Goal: Transaction & Acquisition: Purchase product/service

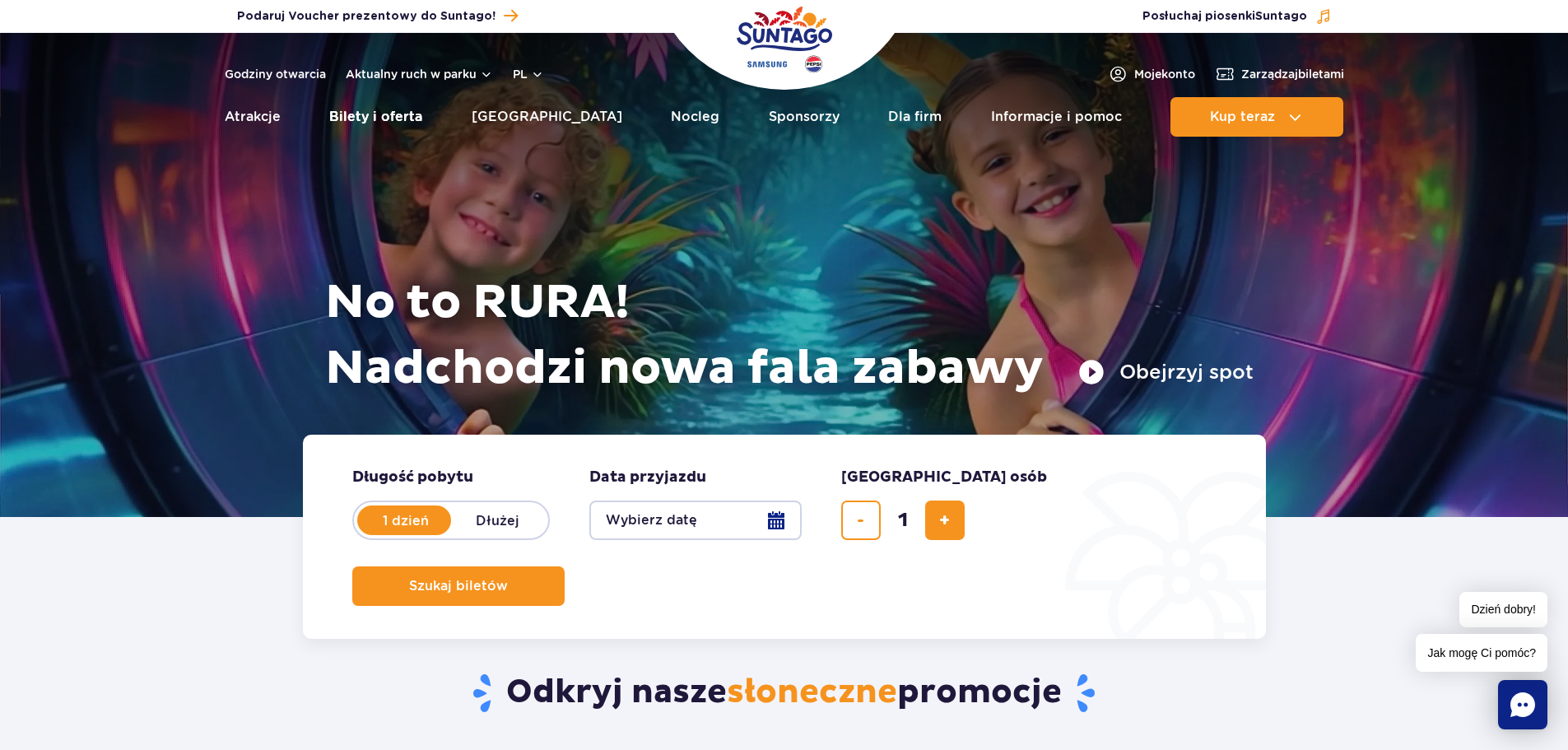
click at [372, 114] on link "Bilety i oferta" at bounding box center [376, 116] width 93 height 39
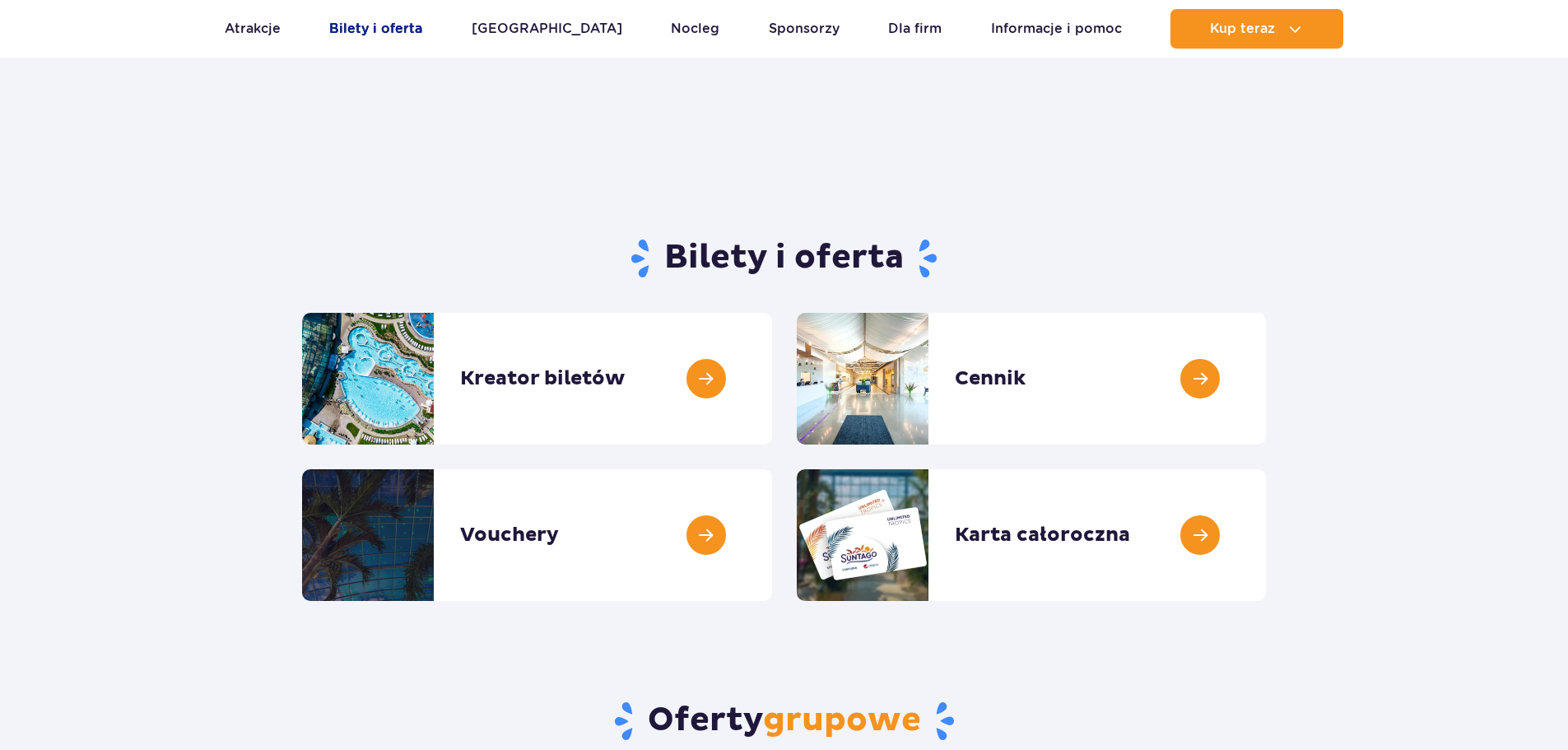
scroll to position [82, 0]
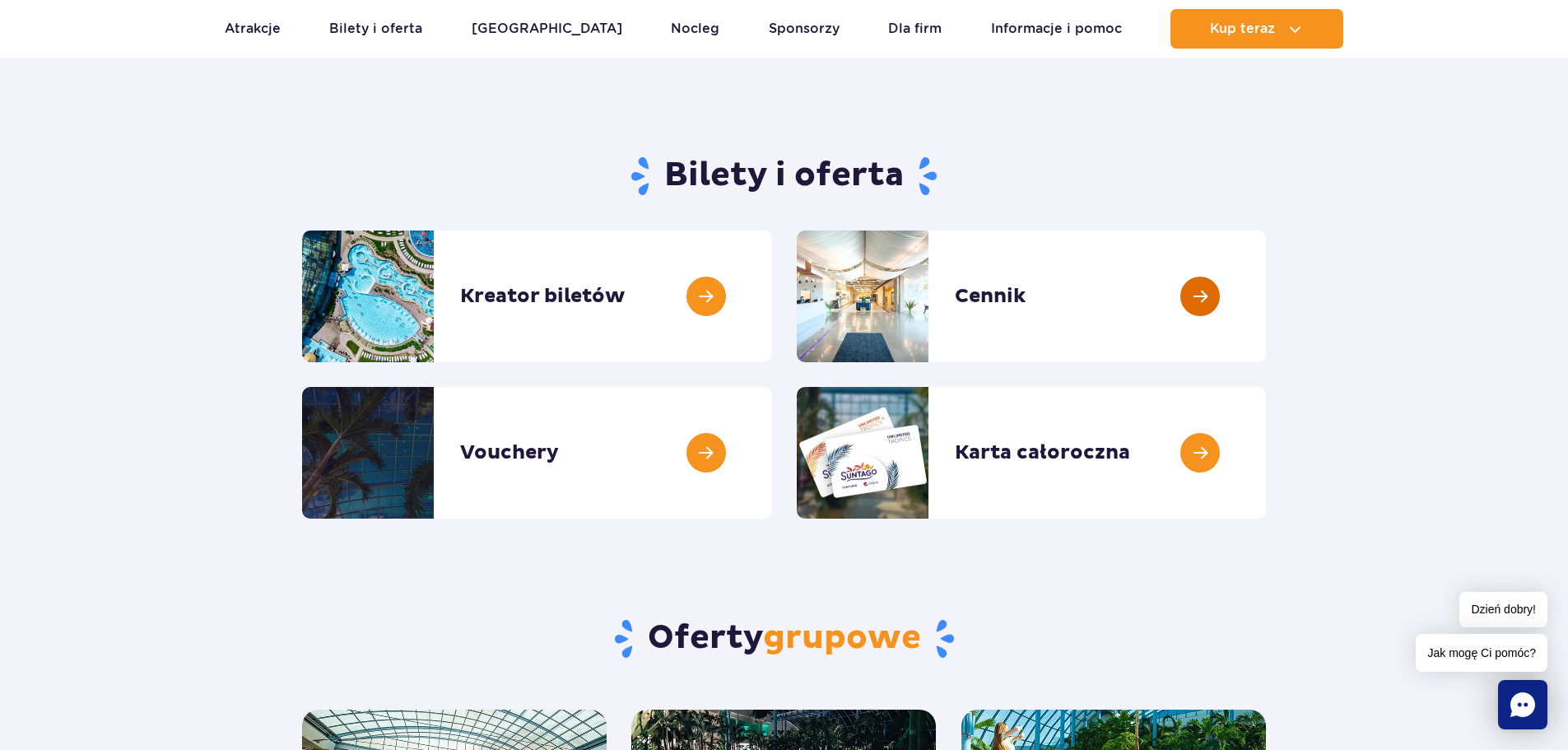
click at [1266, 299] on link at bounding box center [1266, 296] width 0 height 132
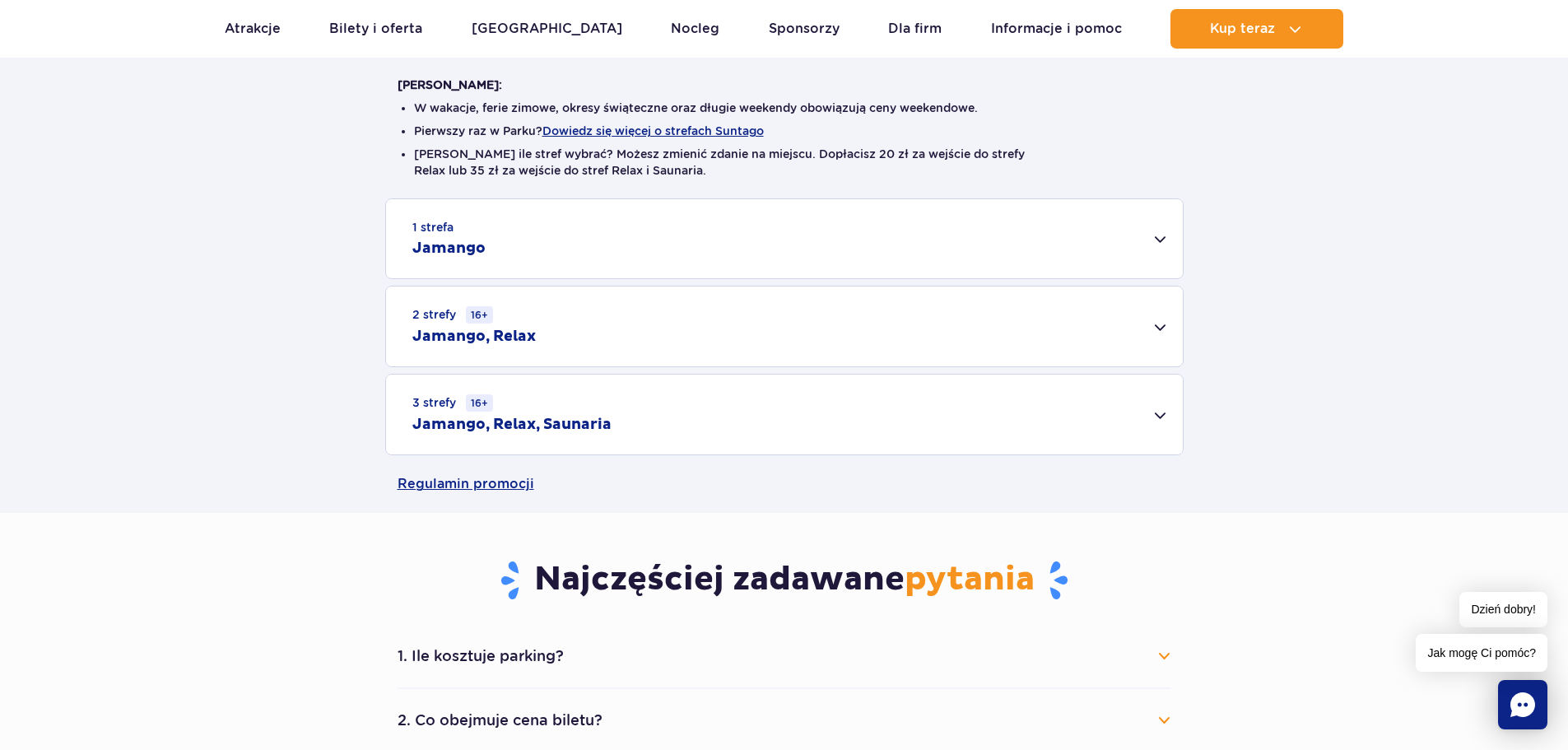
scroll to position [412, 0]
click at [629, 330] on div "2 strefy 16+ Jamango, Relax" at bounding box center [784, 325] width 797 height 80
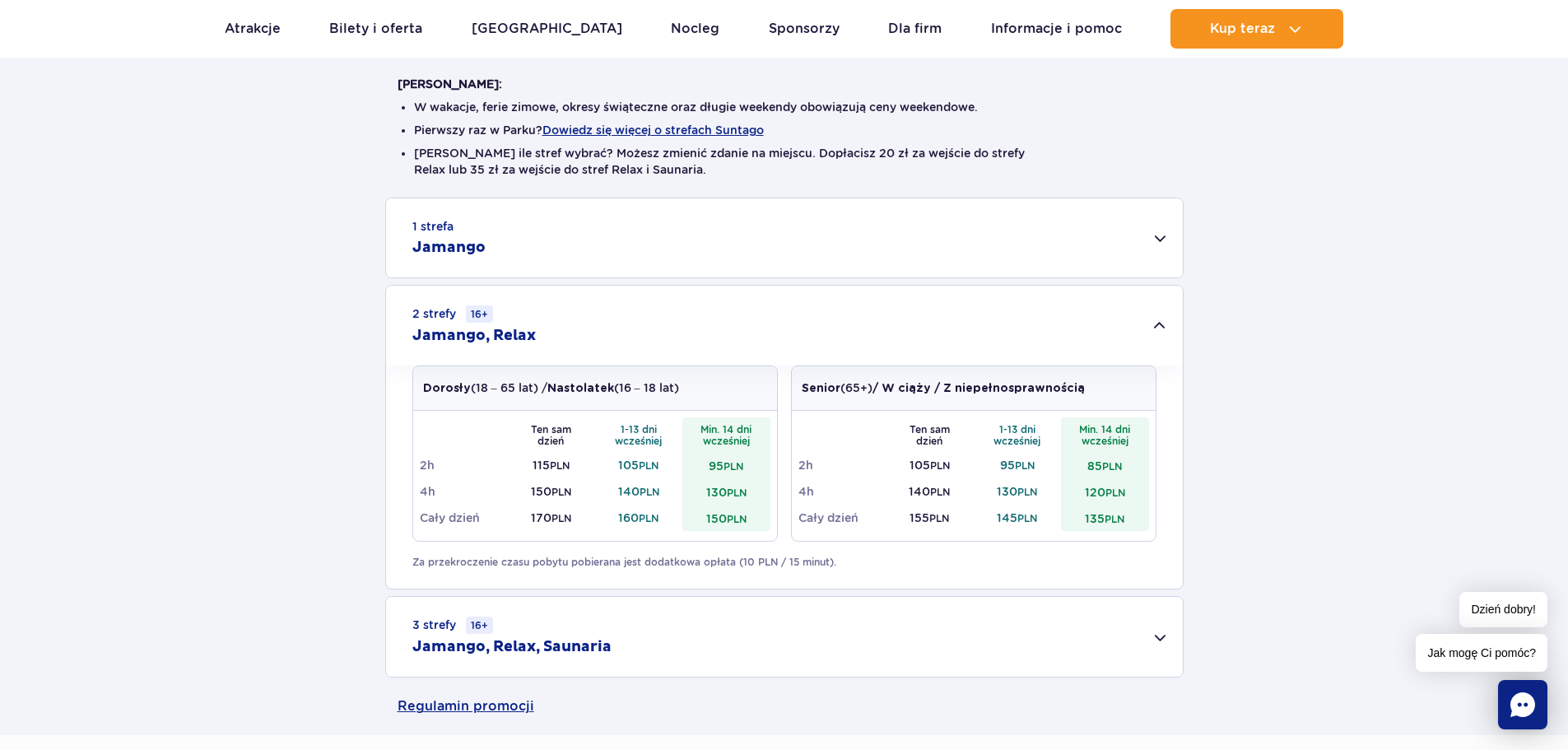
scroll to position [494, 0]
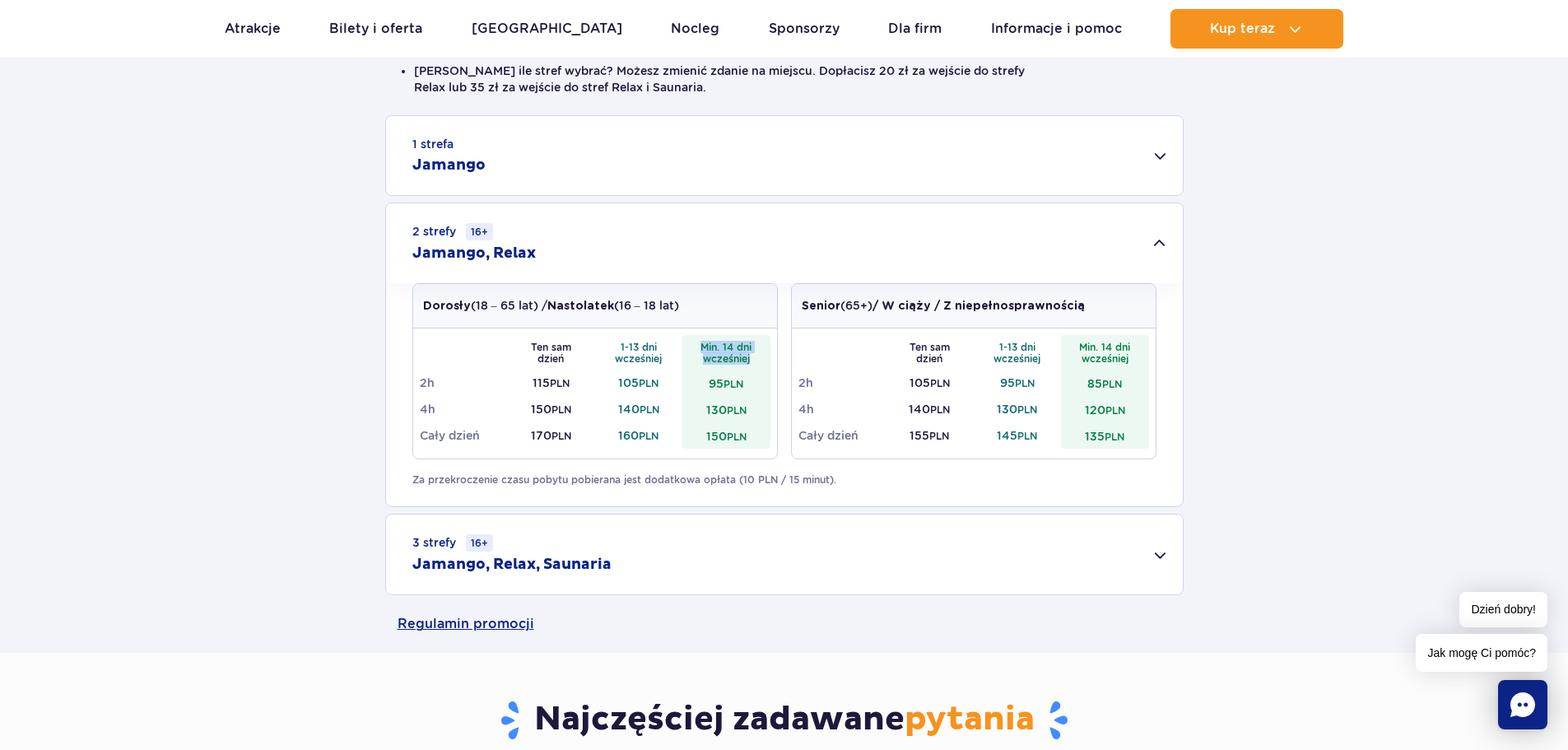
drag, startPoint x: 702, startPoint y: 345, endPoint x: 767, endPoint y: 360, distance: 66.7
click at [767, 360] on th "Min. 14 dni wcześniej" at bounding box center [726, 352] width 88 height 35
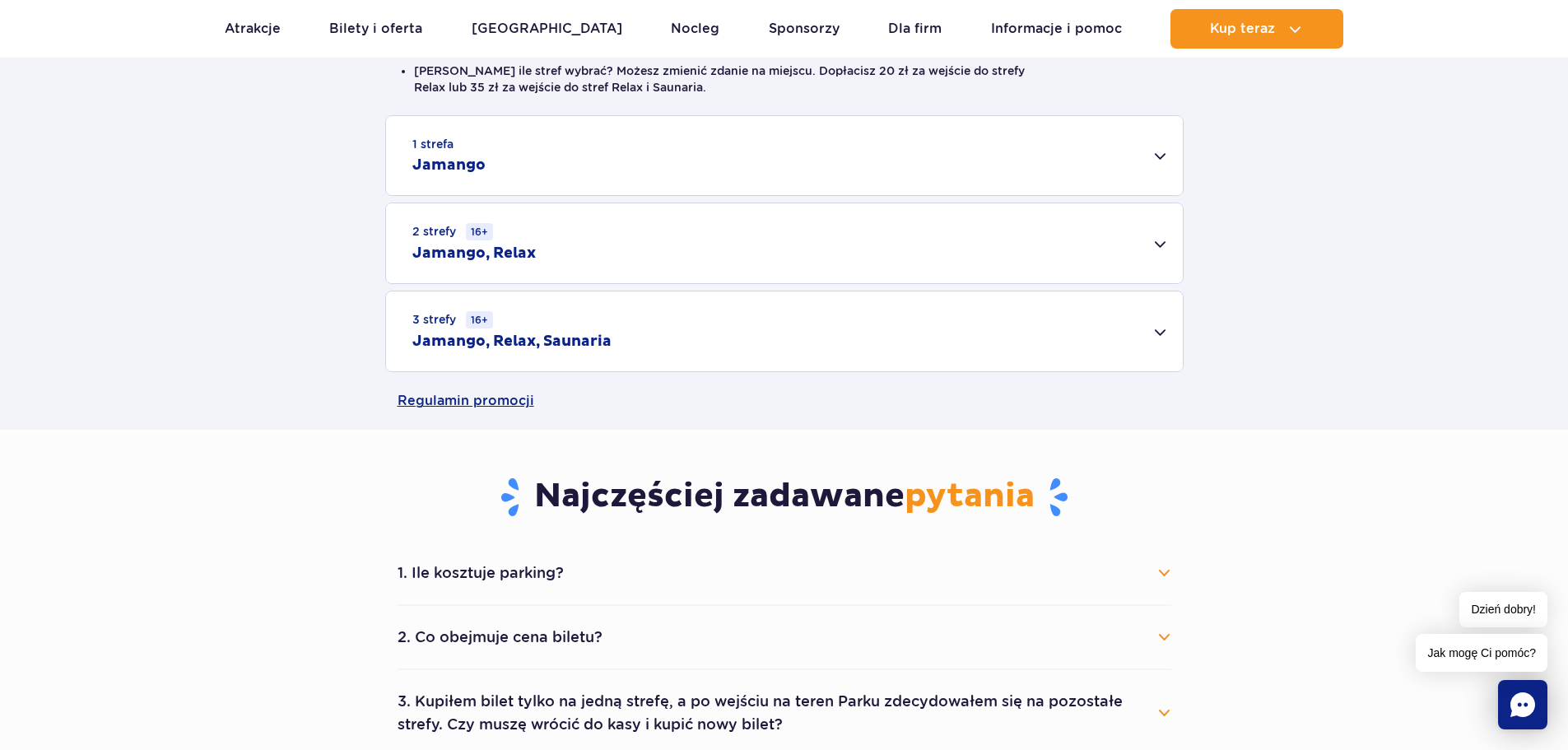
click at [656, 247] on div "2 strefy 16+ Jamango, Relax" at bounding box center [784, 243] width 797 height 80
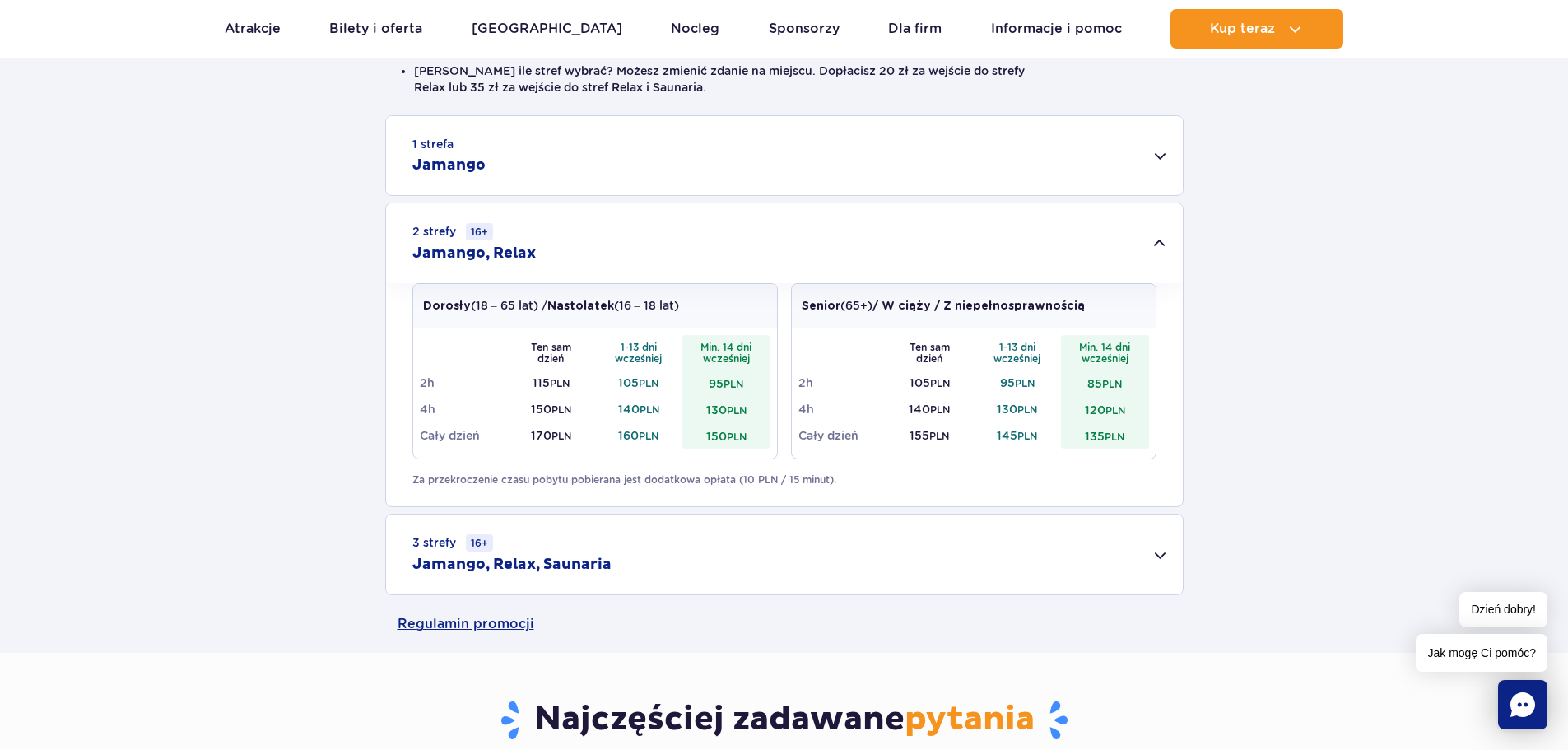
click at [714, 406] on td "130 PLN" at bounding box center [726, 409] width 88 height 26
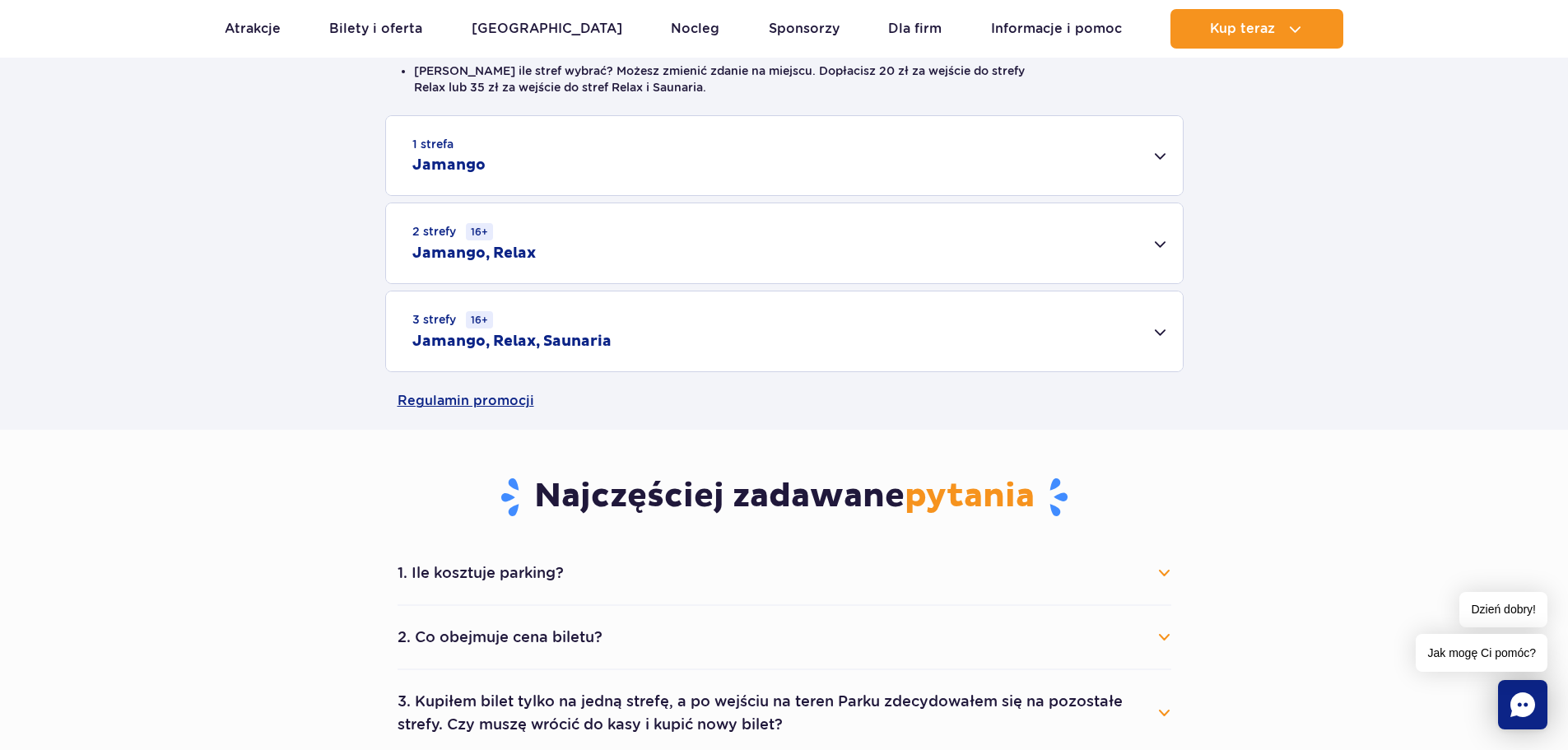
click at [714, 406] on td "130 PLN" at bounding box center [726, 409] width 88 height 26
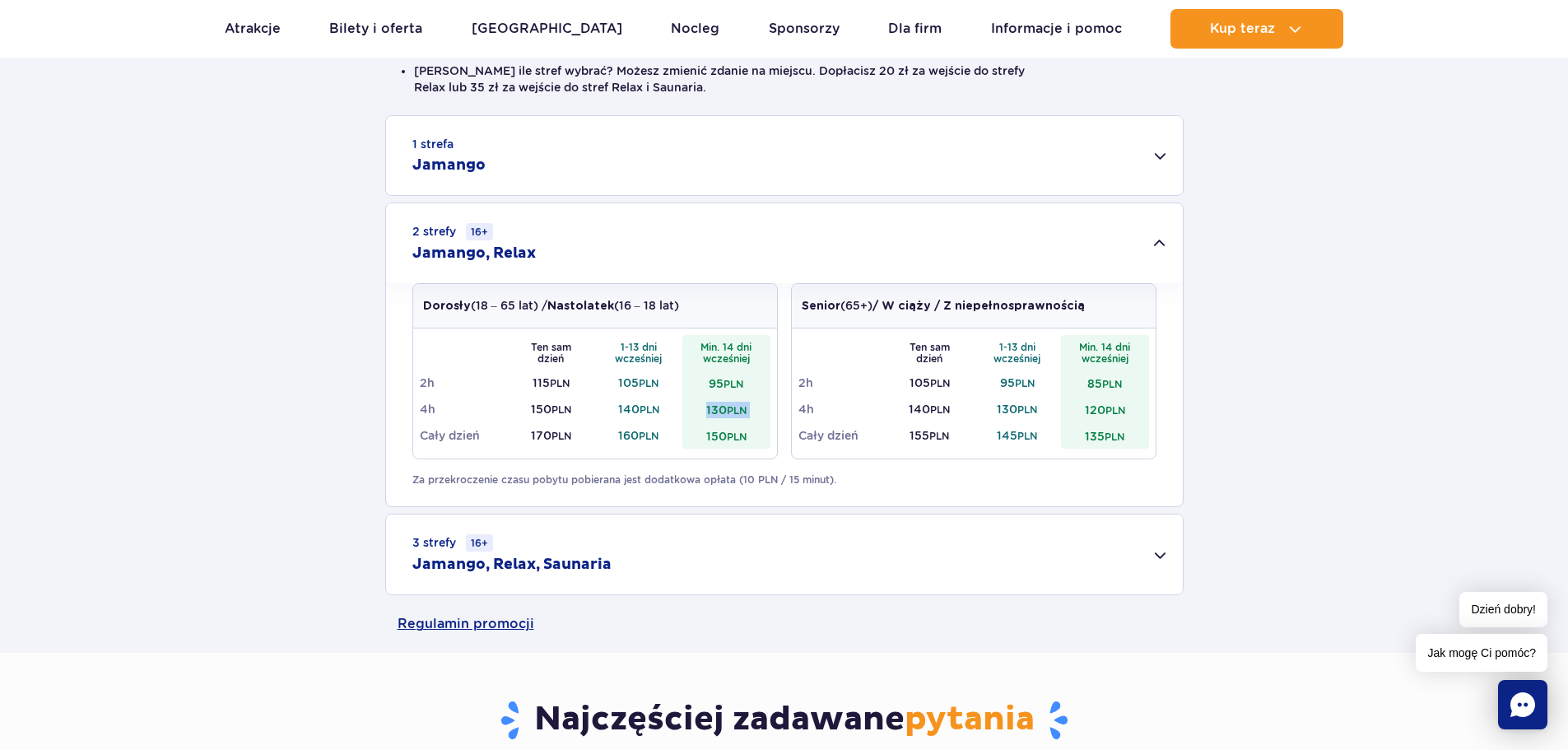
click at [714, 406] on td "130 PLN" at bounding box center [726, 409] width 88 height 26
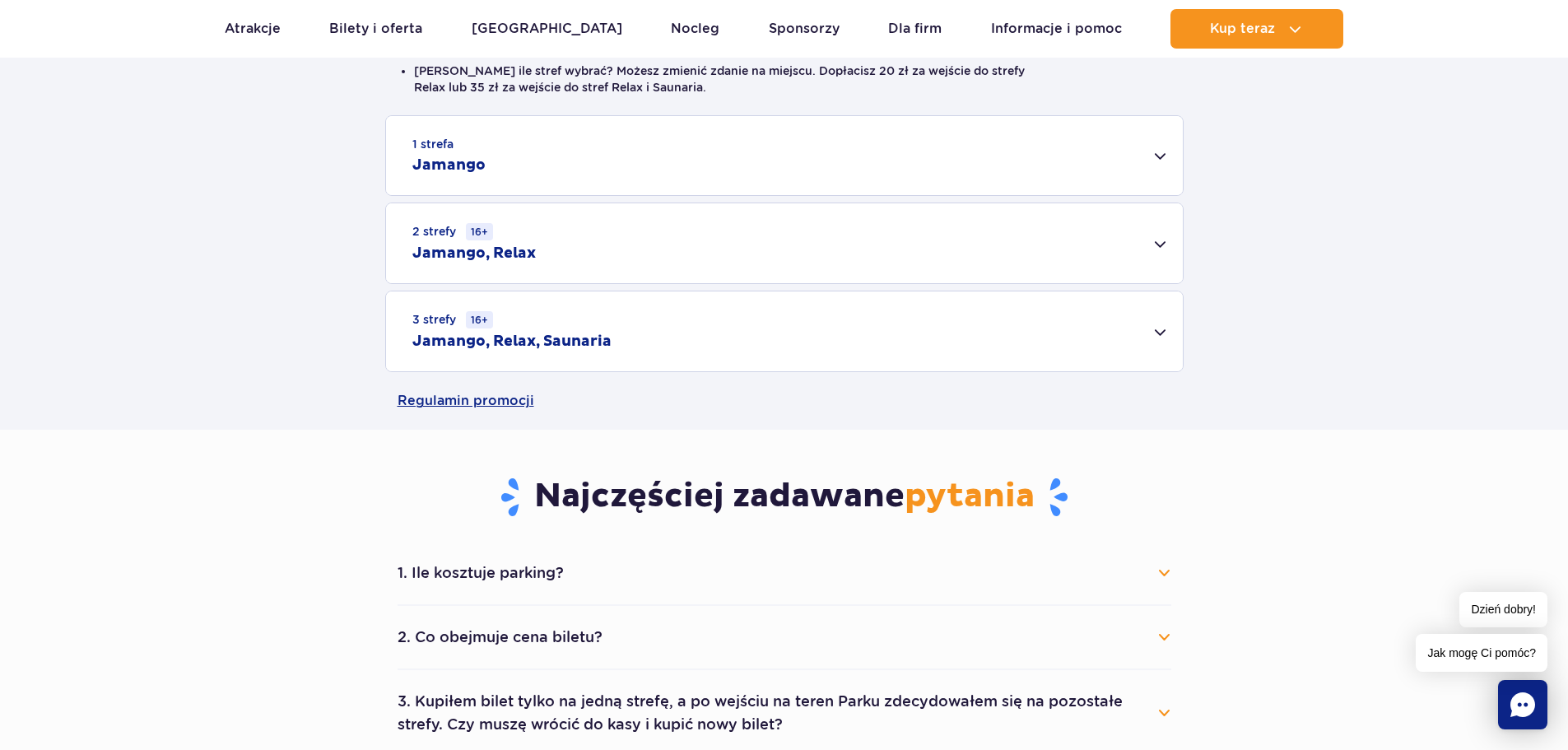
click at [680, 273] on div "2 strefy 16+ Jamango, Relax" at bounding box center [784, 243] width 797 height 80
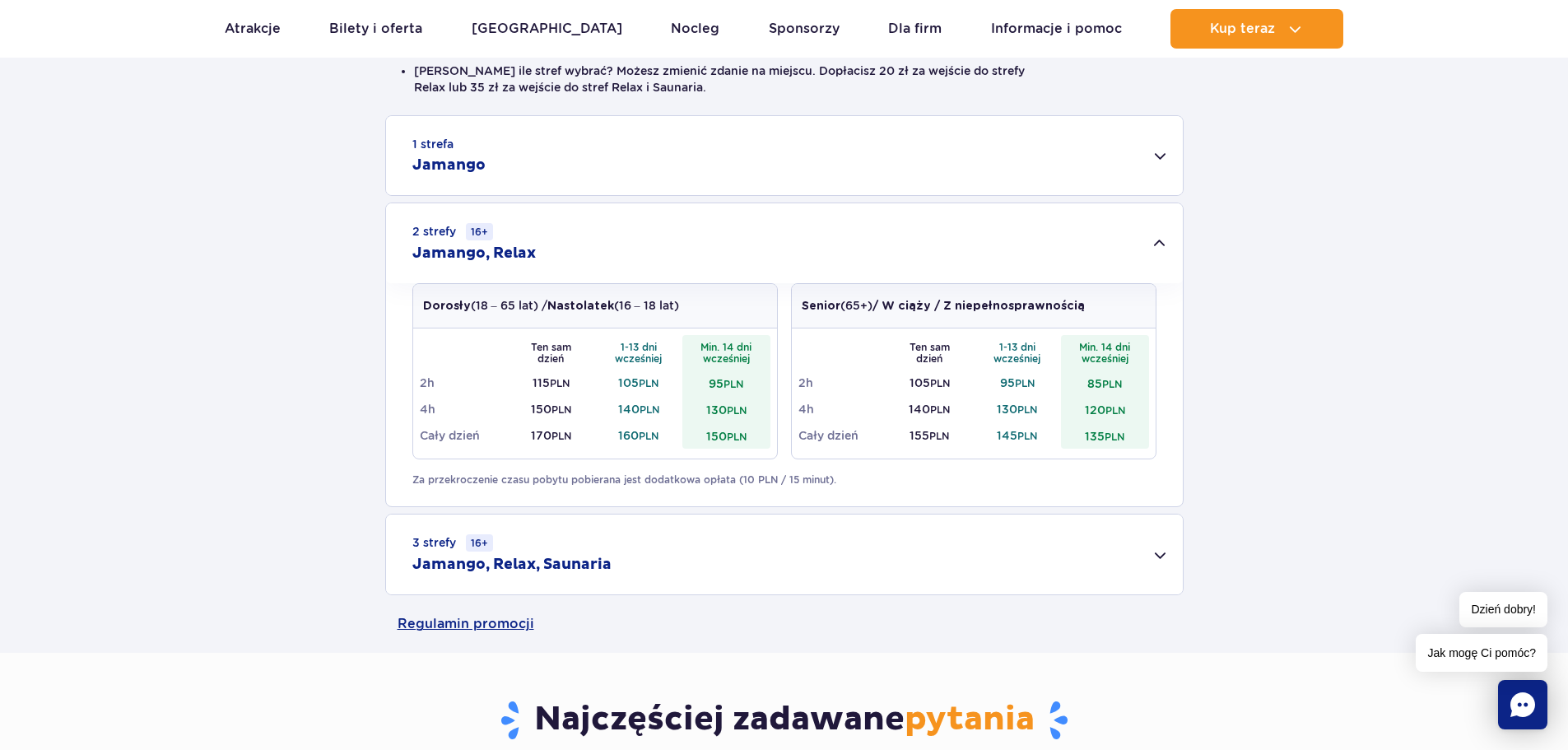
click at [714, 408] on td "130 PLN" at bounding box center [726, 409] width 88 height 26
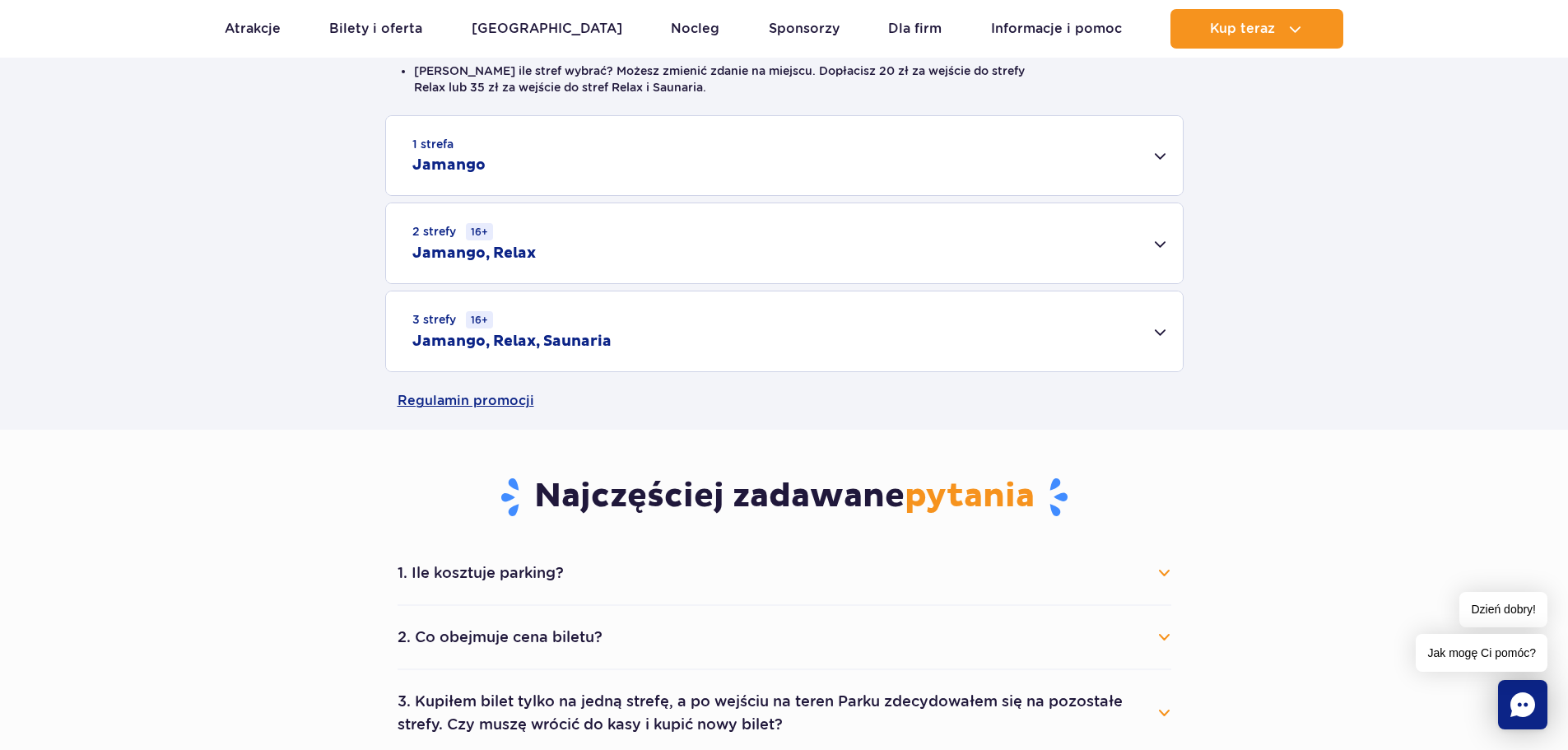
click at [716, 261] on div "2 strefy 16+ Jamango, Relax" at bounding box center [784, 243] width 797 height 80
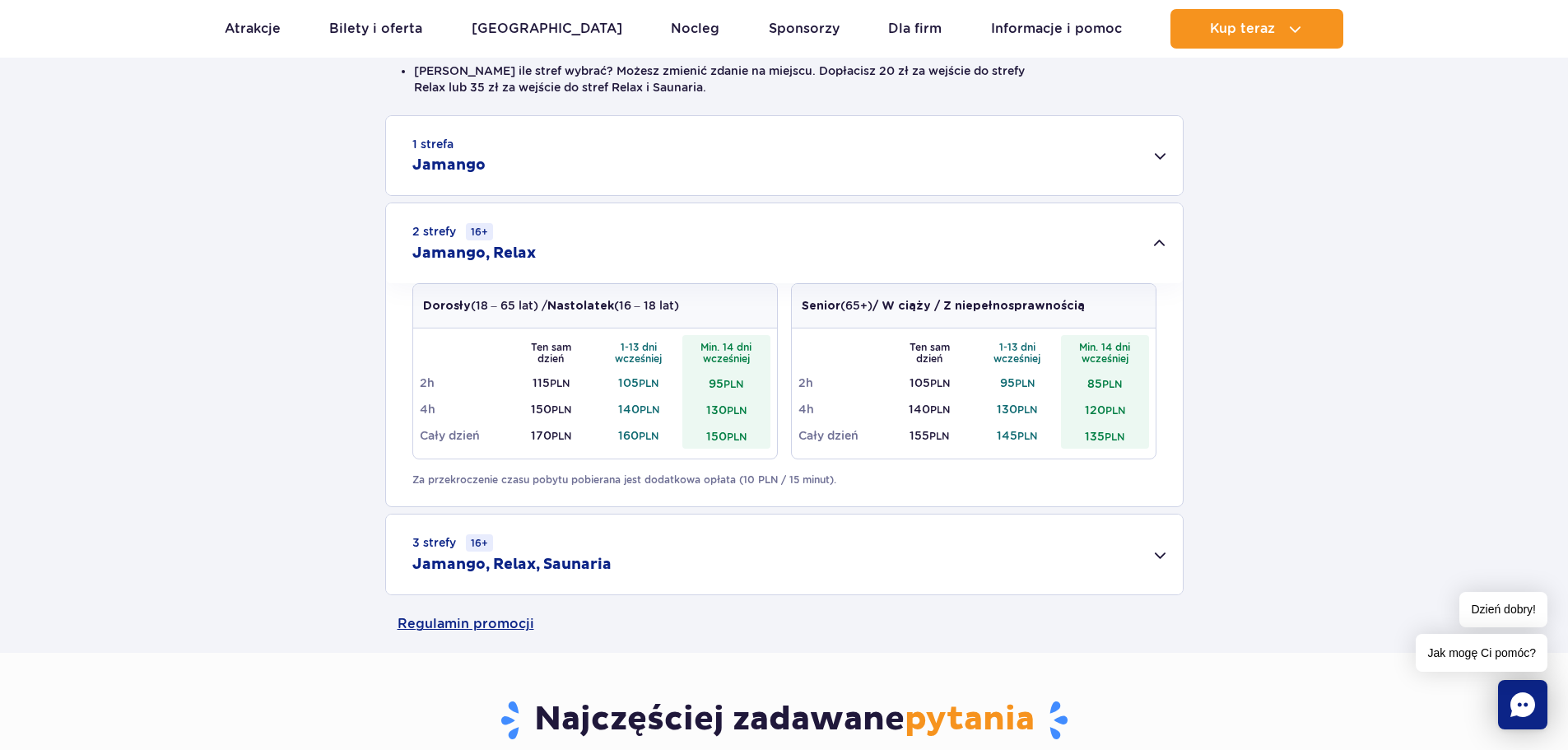
click at [649, 550] on div "3 strefy 16+ Jamango, Relax, Saunaria" at bounding box center [784, 553] width 797 height 80
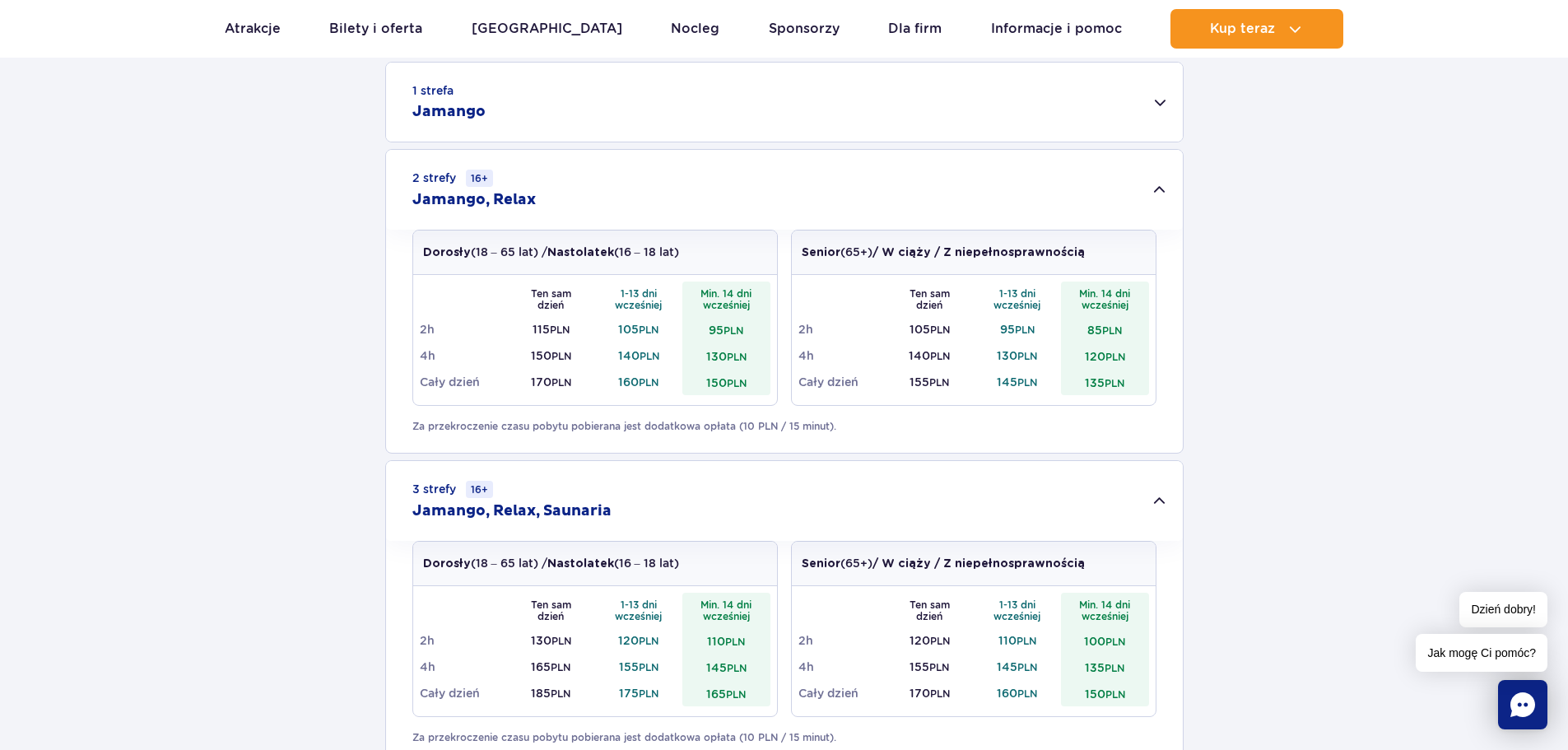
scroll to position [576, 0]
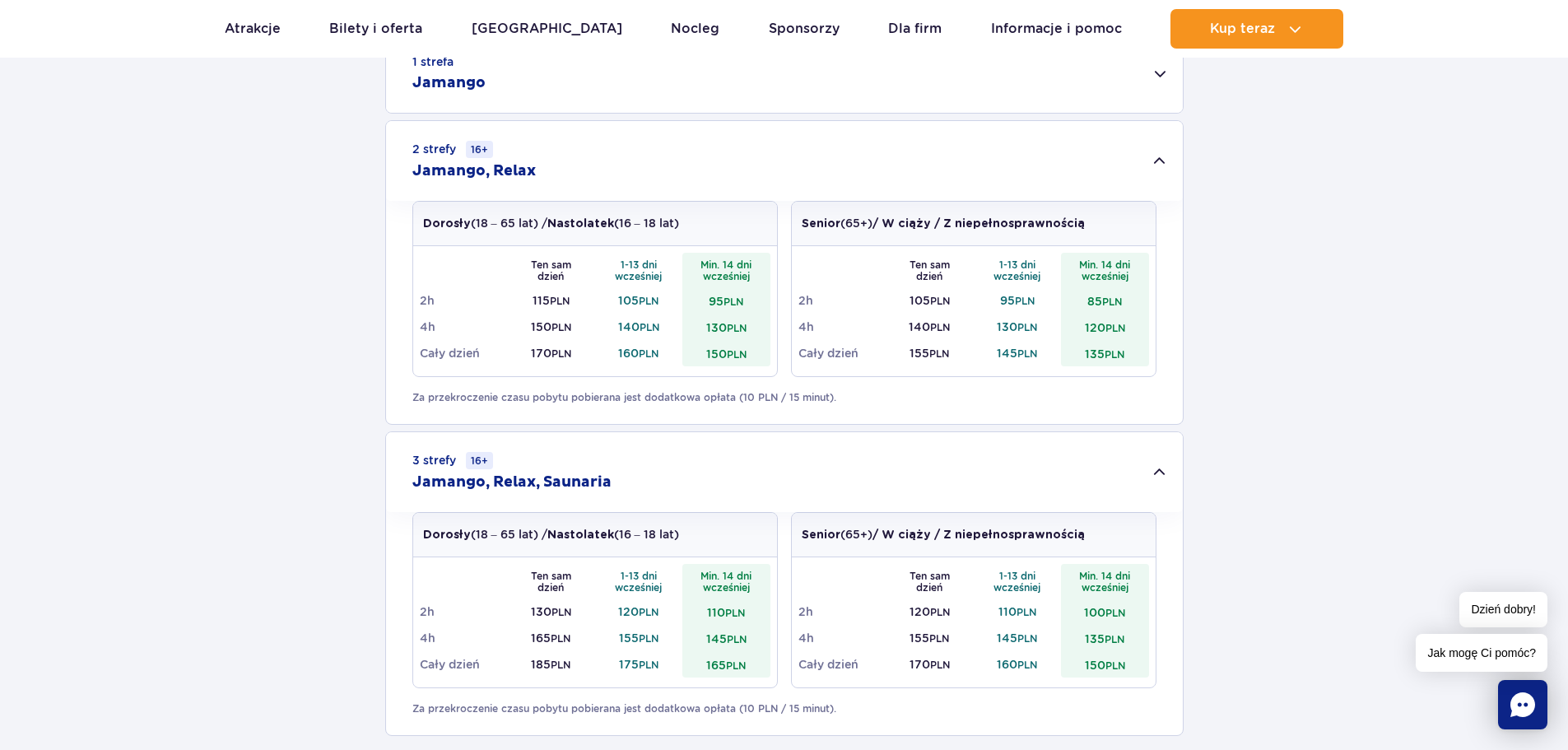
click at [724, 642] on td "145 PLN" at bounding box center [726, 637] width 88 height 26
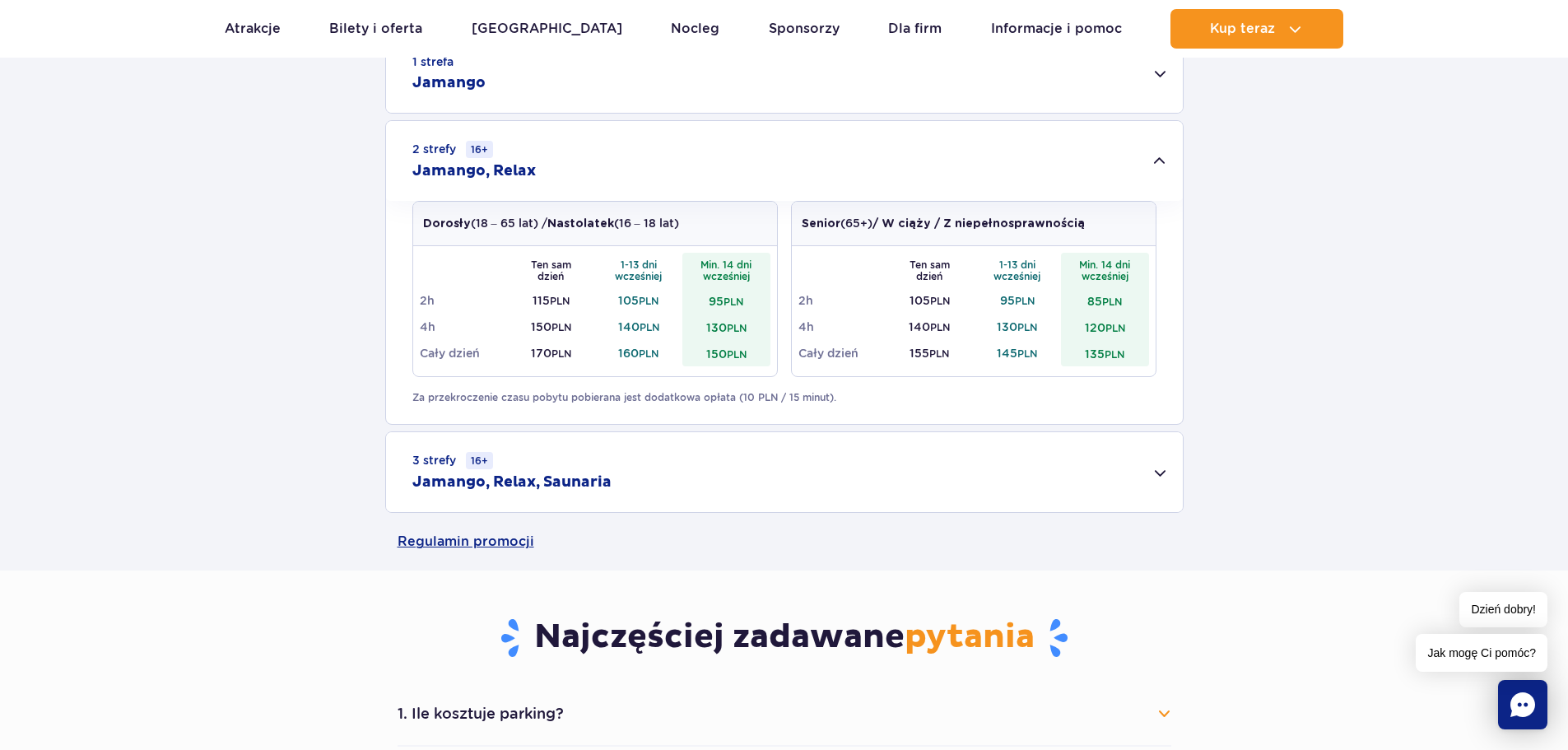
click at [703, 493] on div "3 strefy 16+ Jamango, Relax, Saunaria" at bounding box center [784, 471] width 797 height 80
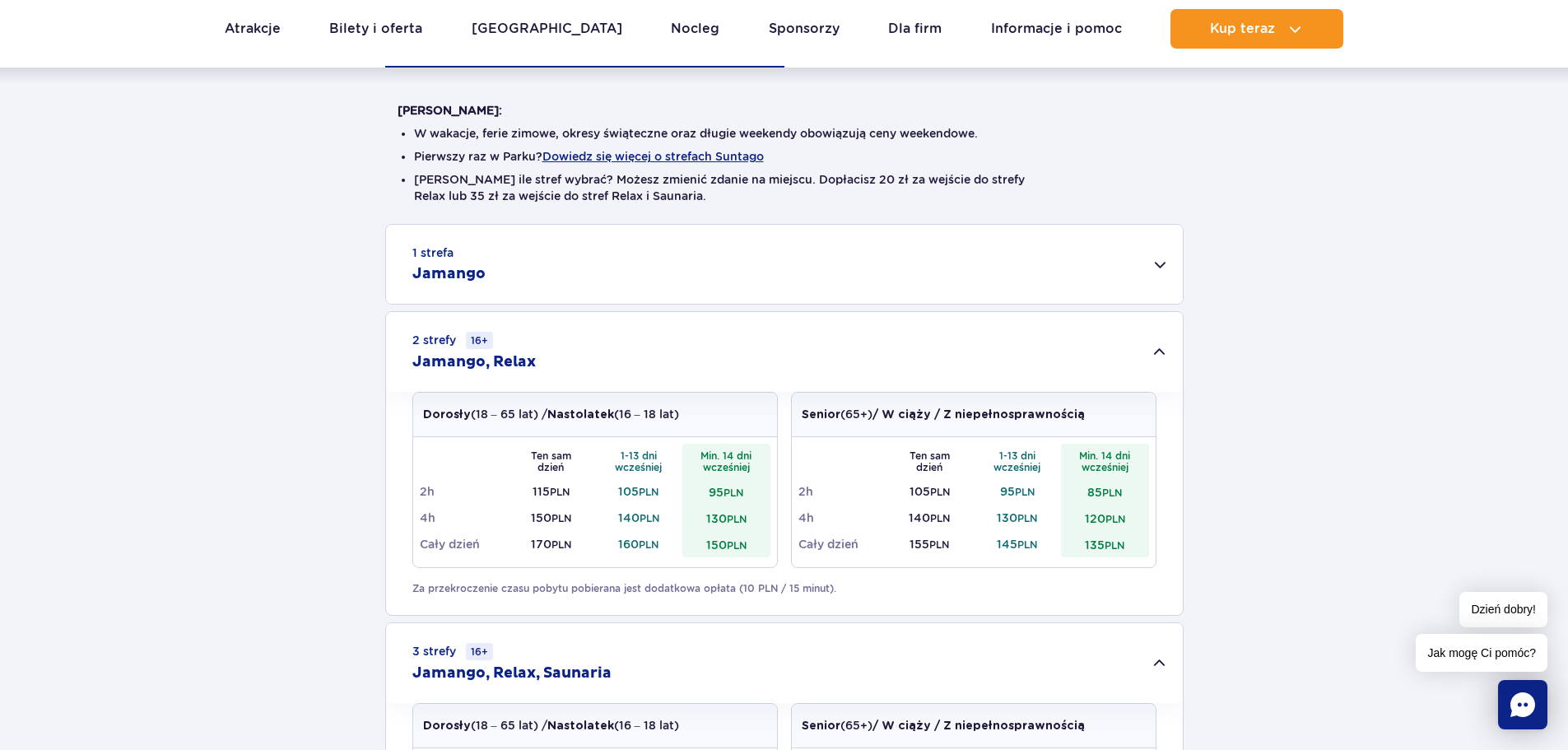
scroll to position [330, 0]
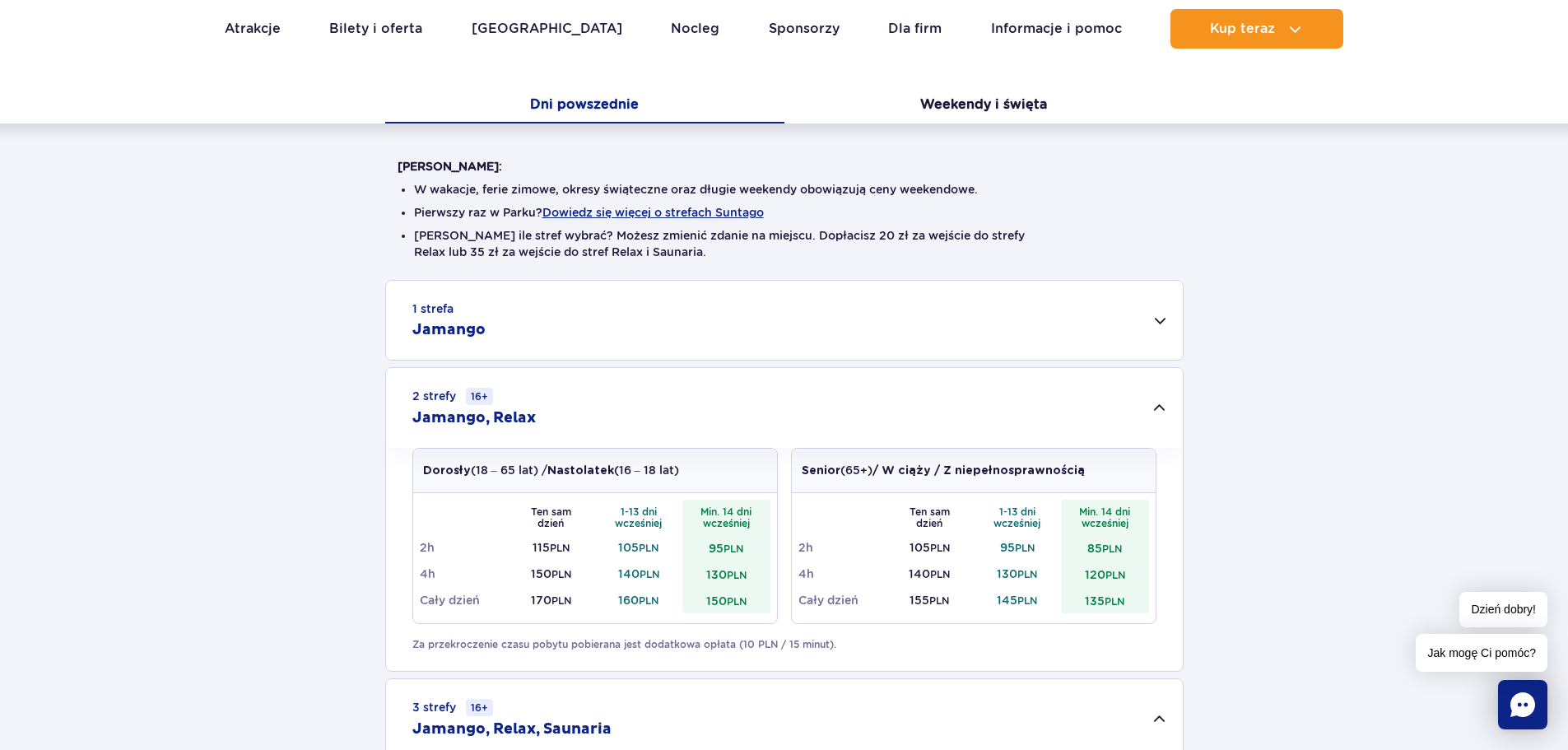
click at [554, 334] on div "1 strefa Jamango" at bounding box center [784, 320] width 797 height 79
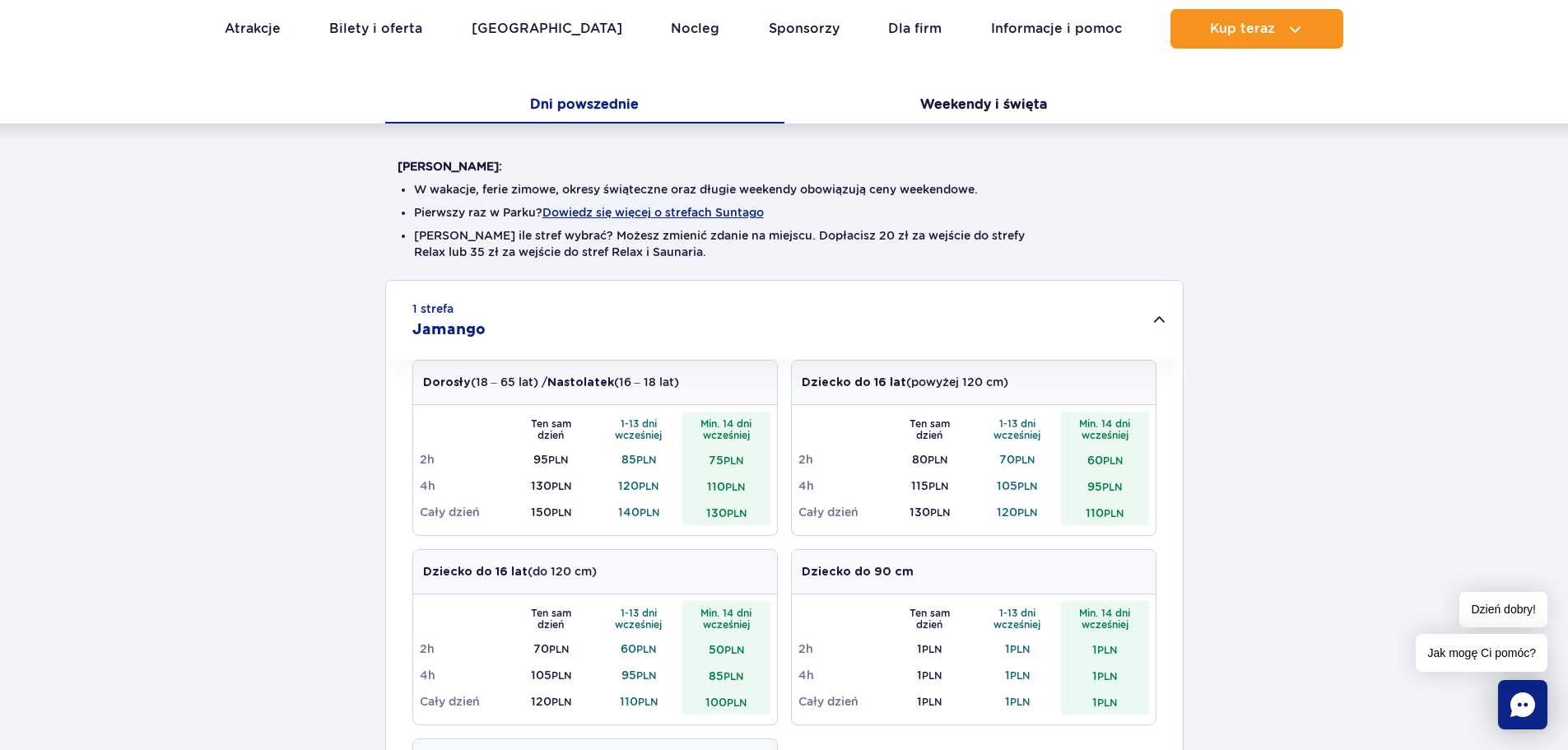
click at [554, 334] on div "1 strefa Jamango" at bounding box center [784, 320] width 797 height 79
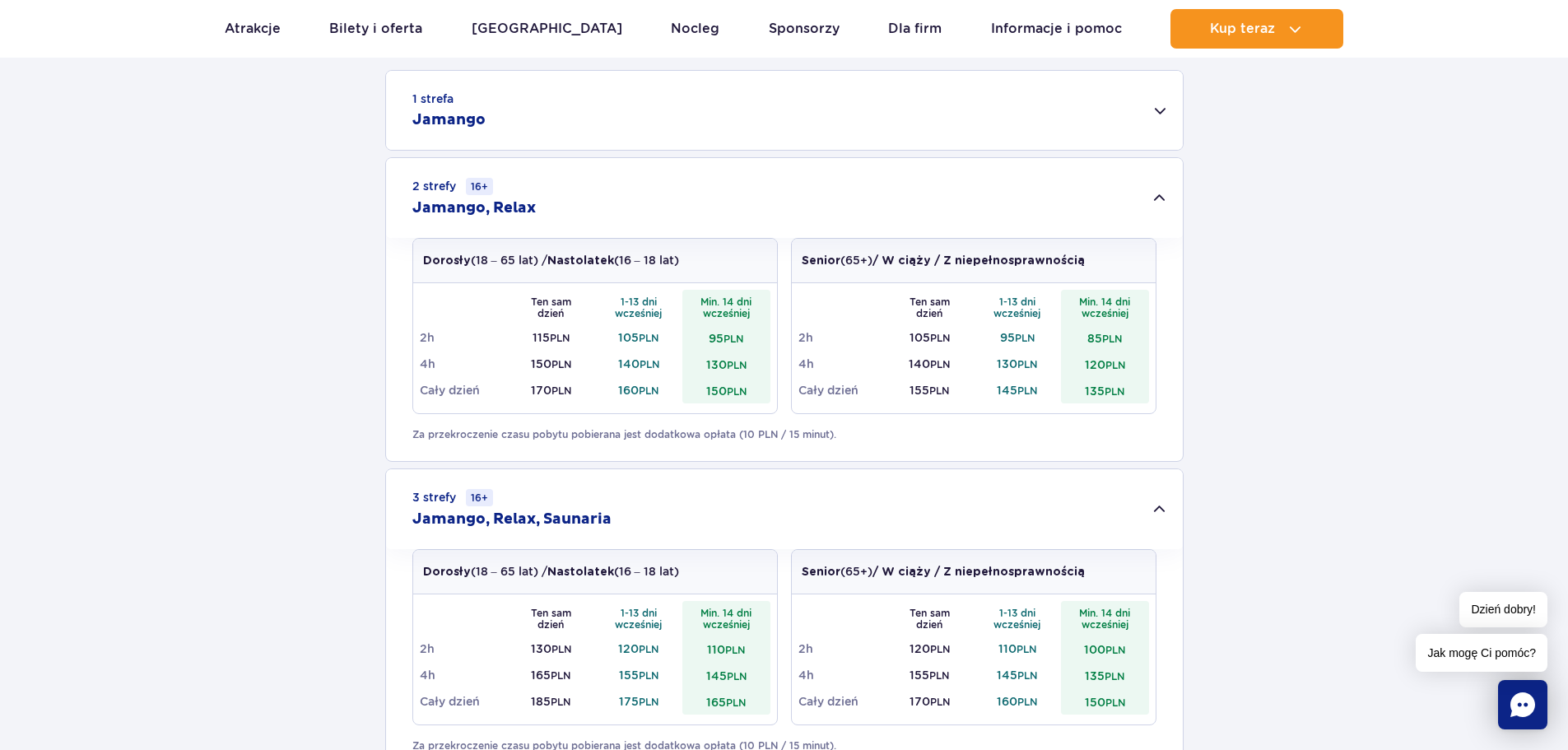
scroll to position [576, 0]
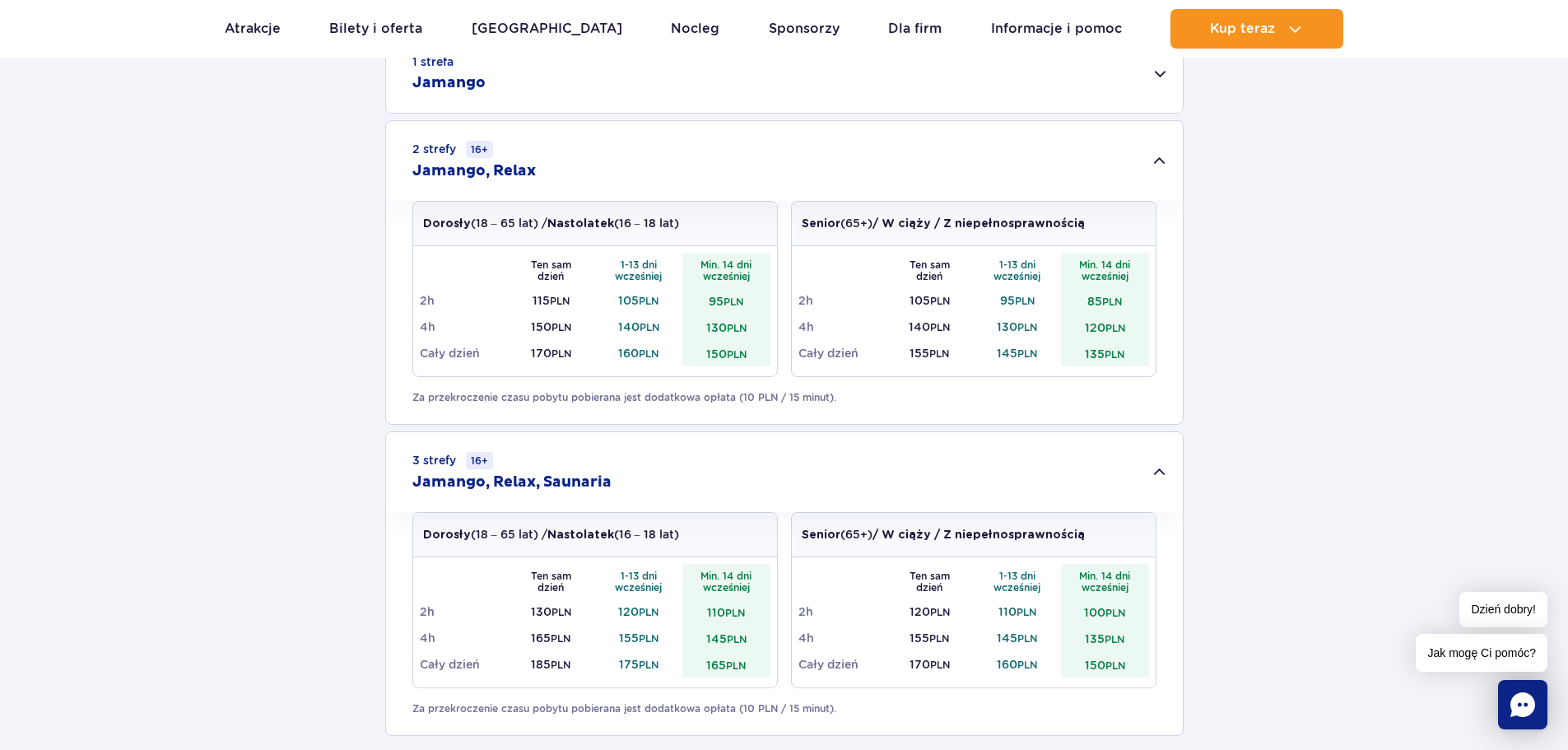
click at [679, 105] on div "1 strefa Jamango" at bounding box center [784, 73] width 797 height 79
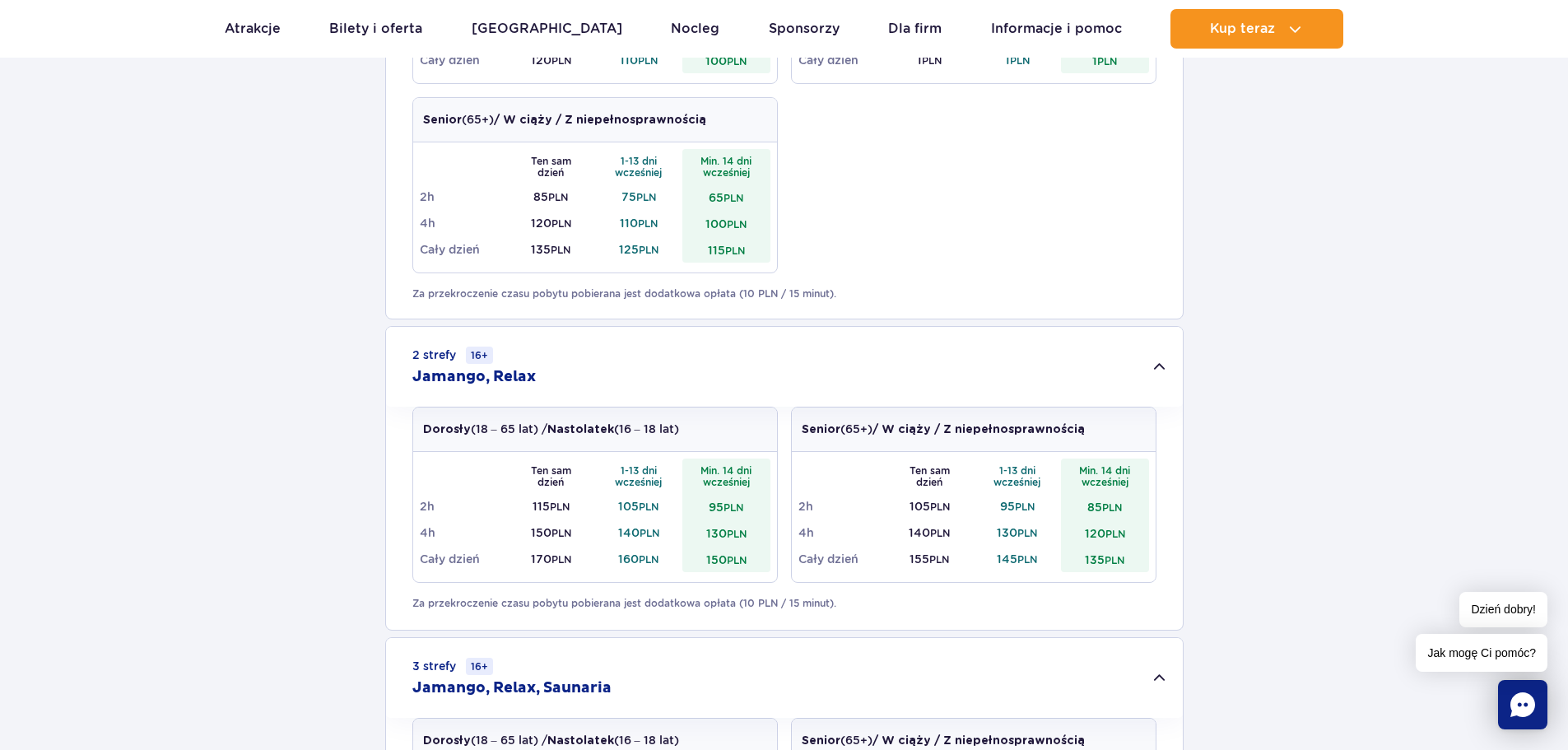
scroll to position [988, 0]
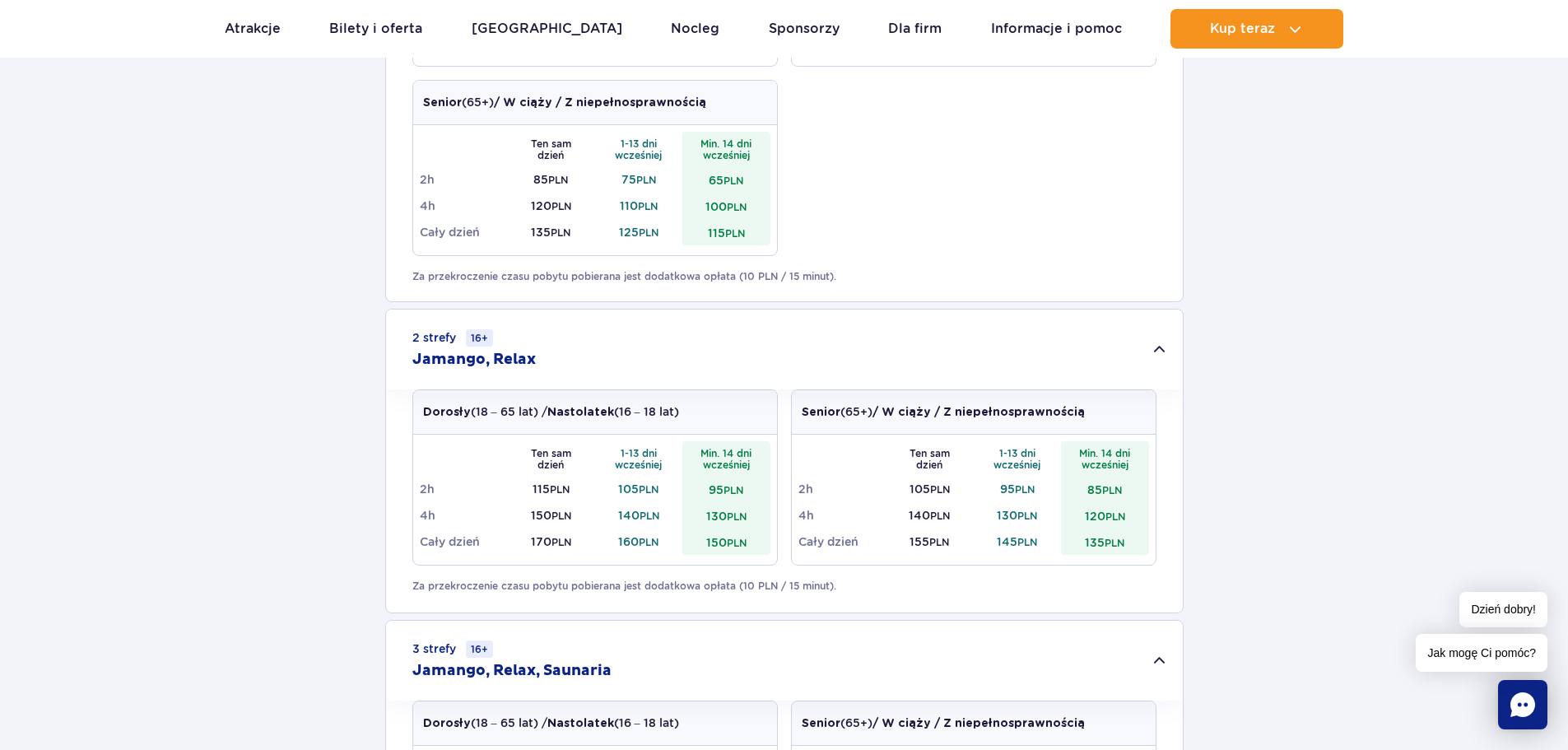
click at [826, 360] on div "2 strefy 16+ Jamango, Relax" at bounding box center [784, 349] width 797 height 80
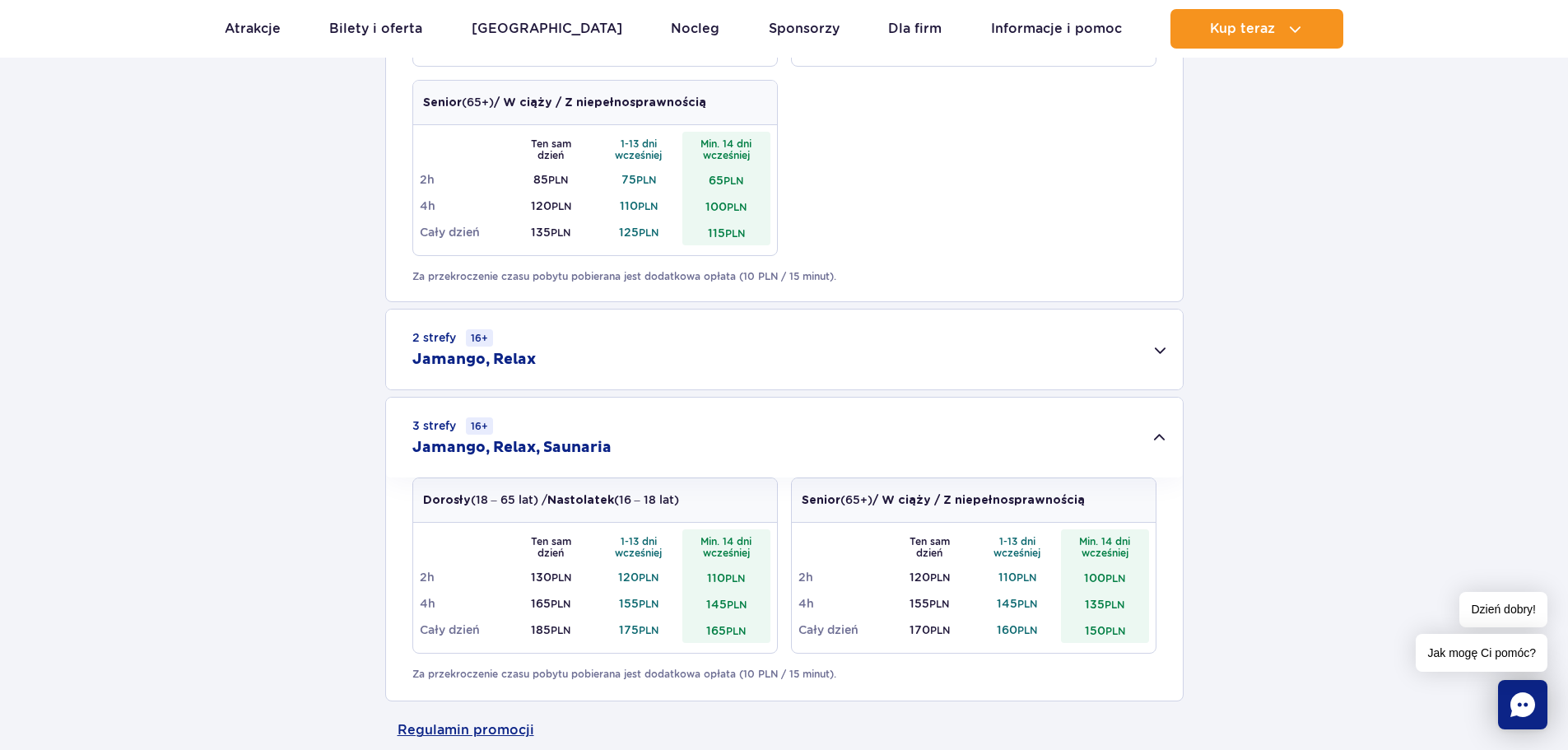
click at [812, 393] on div "1 strefa Jamango Dorosły (18 – 65 lat) / Nastolatek (16 – 18 lat) Ten sam dzień…" at bounding box center [784, 161] width 1568 height 1080
click at [812, 406] on div "3 strefy 16+ Jamango, Relax, Saunaria" at bounding box center [784, 437] width 797 height 80
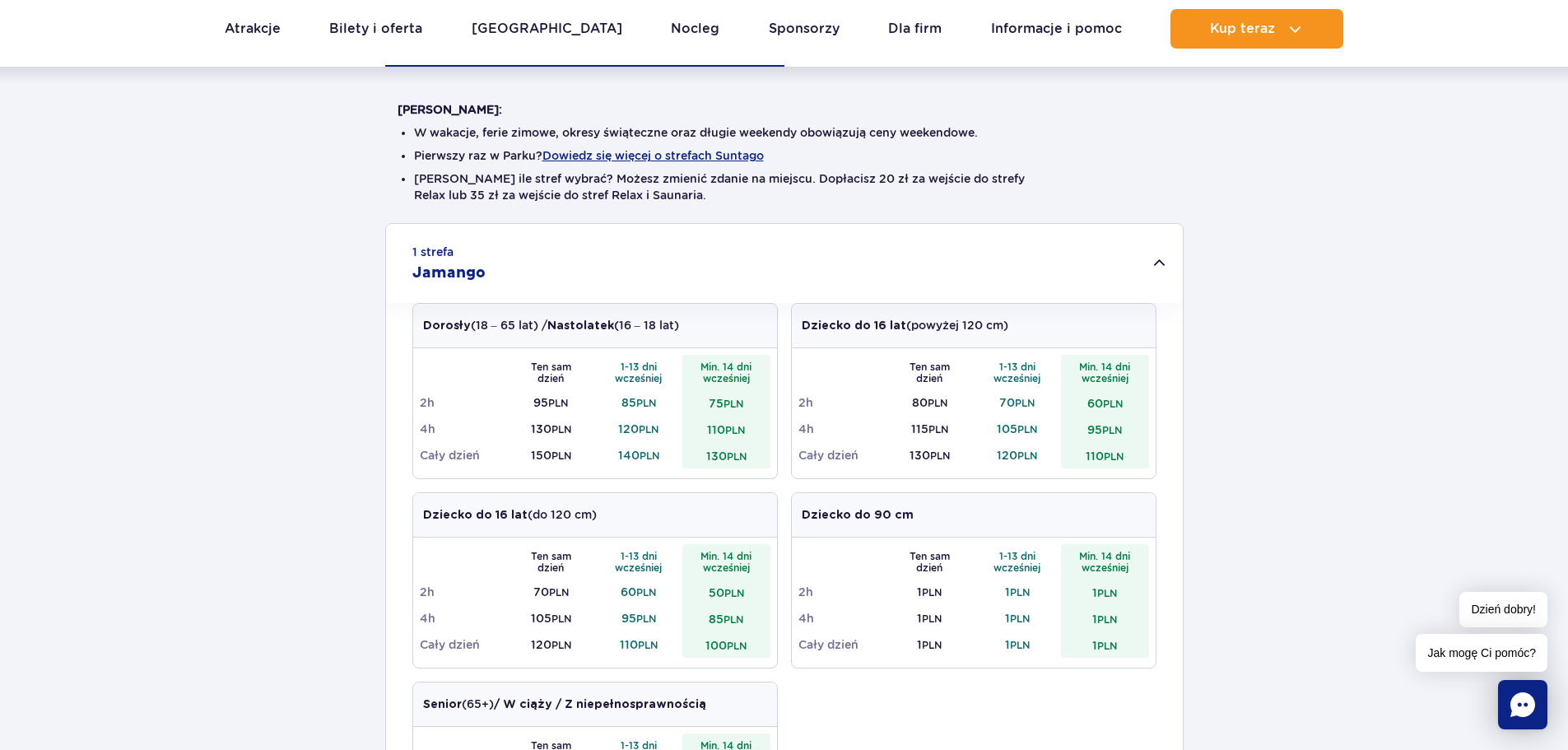
scroll to position [330, 0]
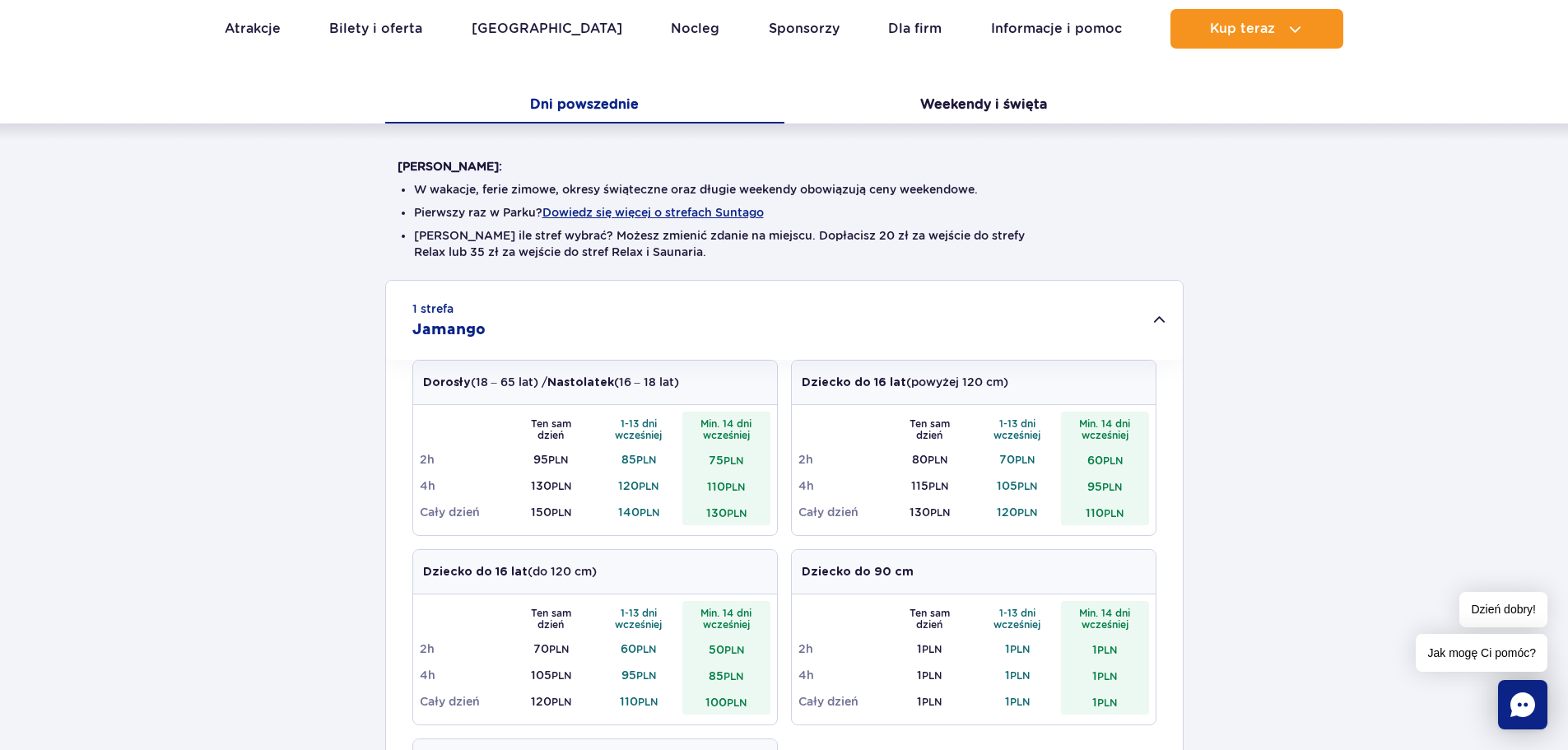
click at [801, 301] on div "1 strefa Jamango" at bounding box center [784, 320] width 797 height 79
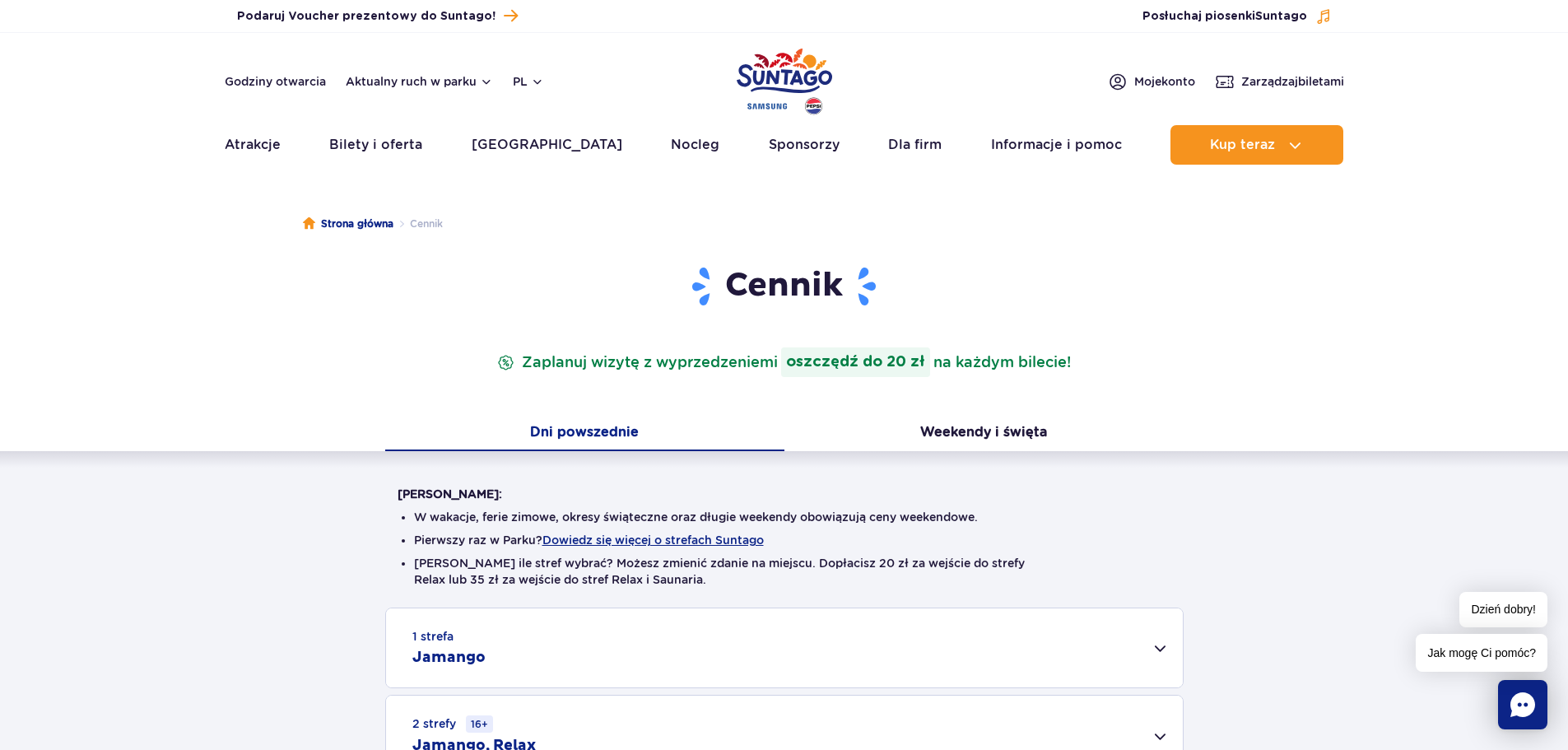
scroll to position [0, 0]
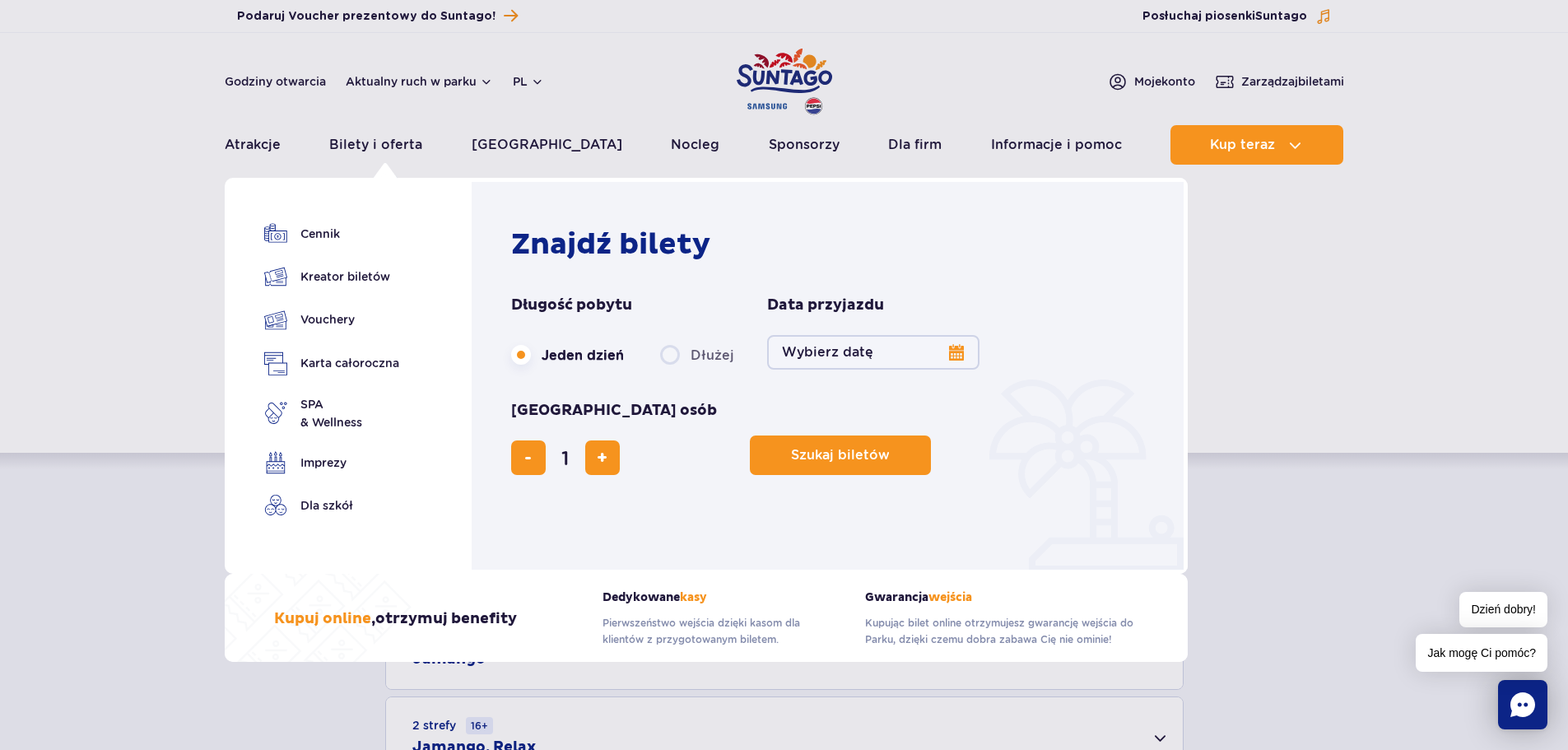
click at [302, 290] on ul "Cennik Kreator biletów Vouchery Karta całoroczna SPA" at bounding box center [331, 379] width 135 height 315
click at [314, 281] on link "Kreator biletów" at bounding box center [331, 276] width 135 height 23
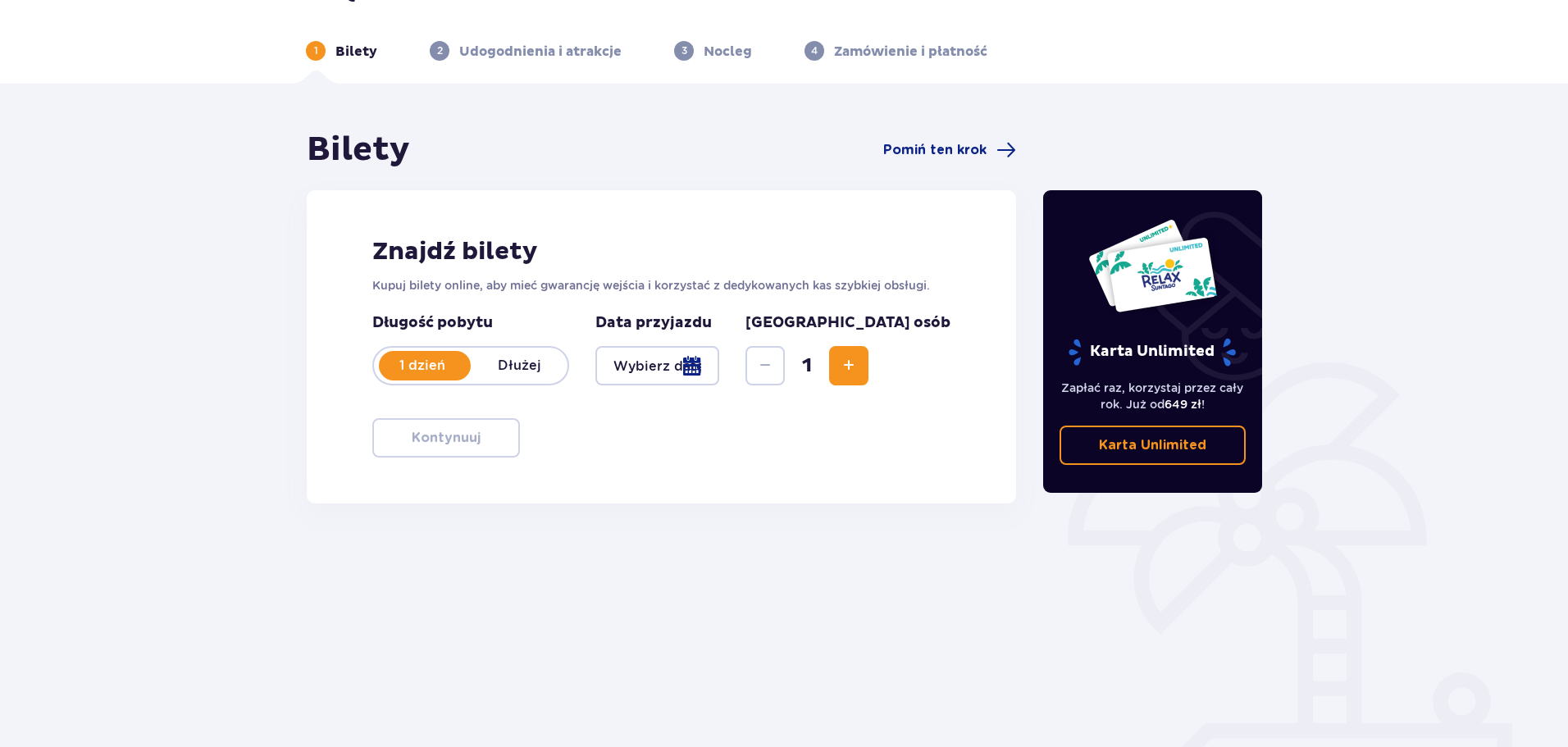
scroll to position [82, 0]
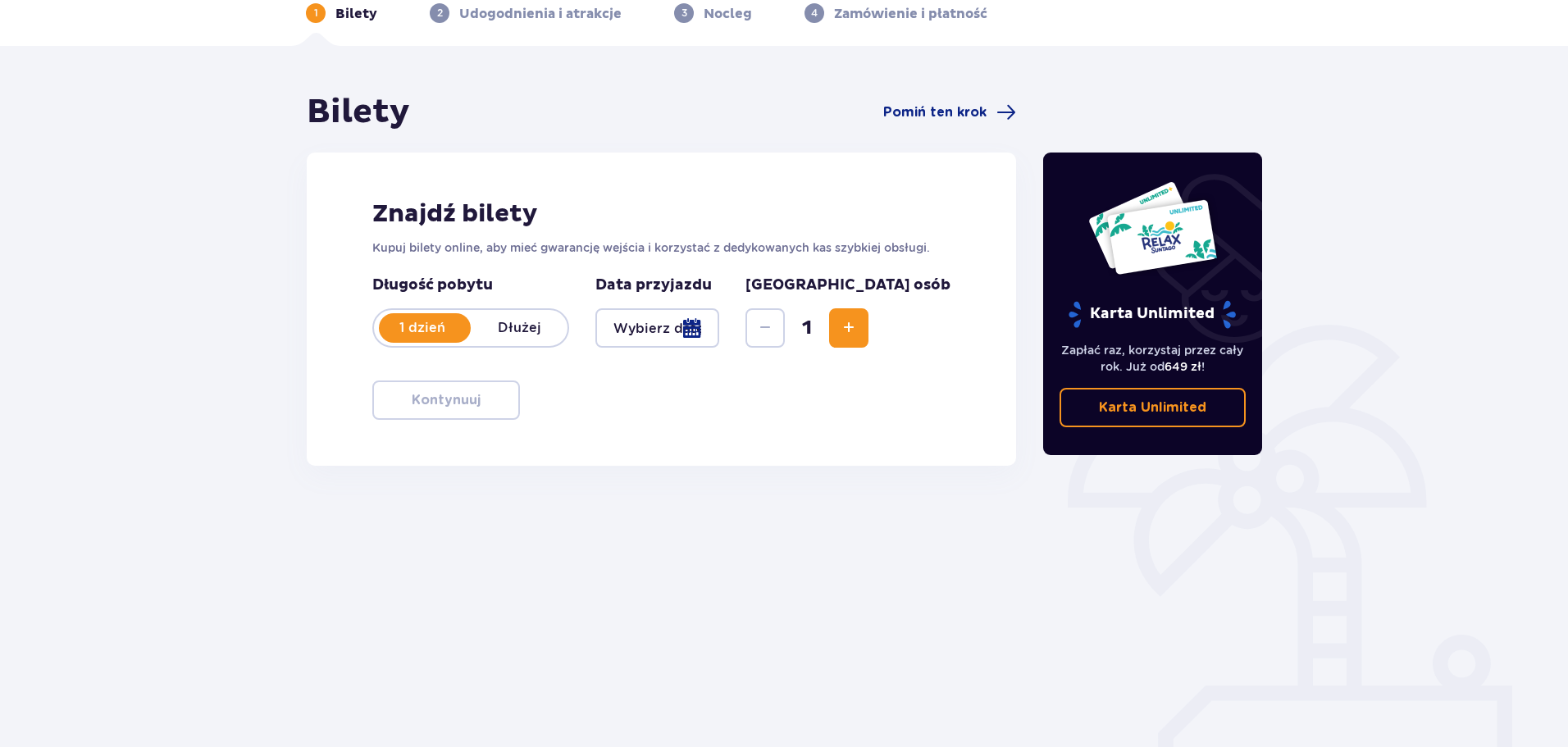
click at [720, 328] on div at bounding box center [657, 327] width 124 height 39
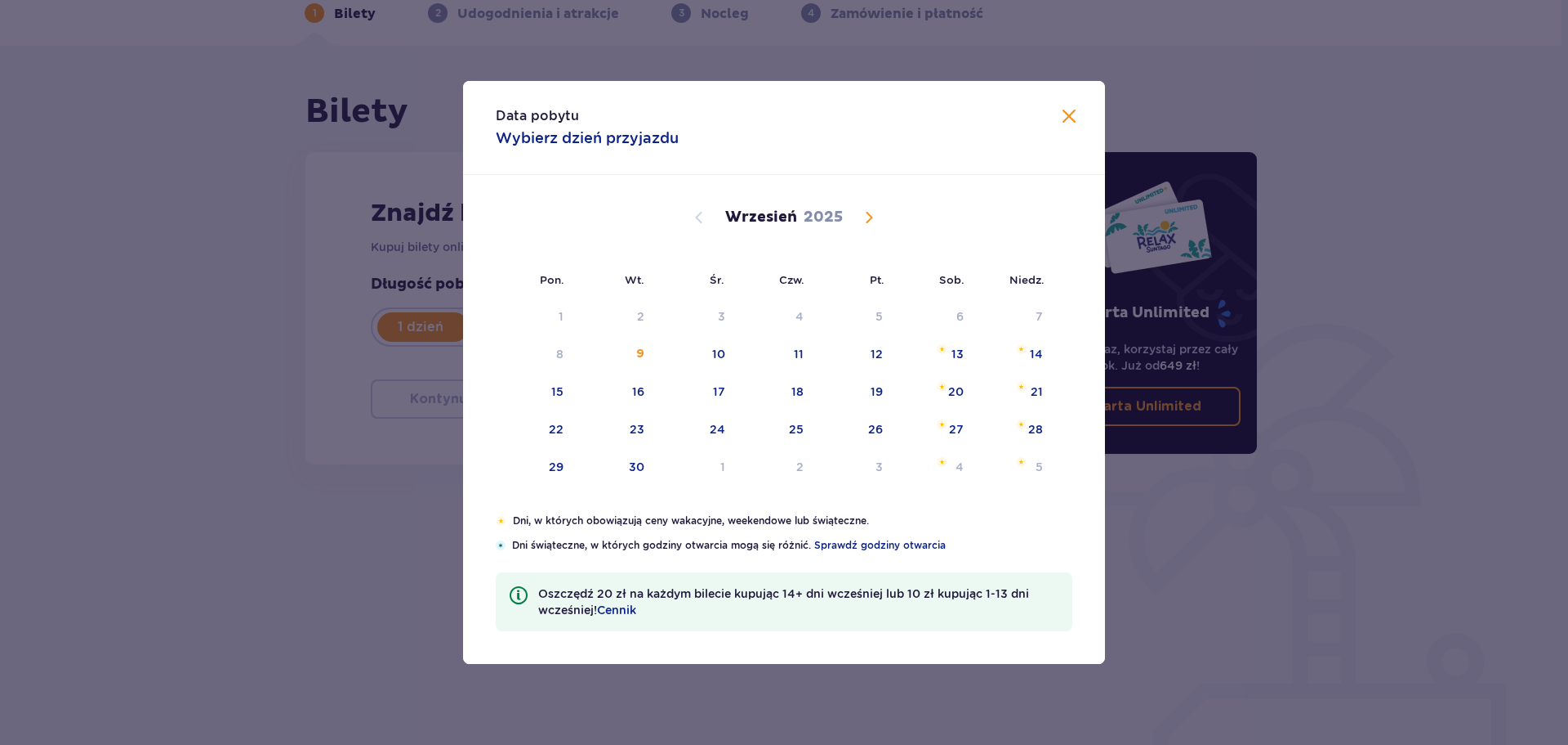
click at [866, 220] on span "Calendar" at bounding box center [869, 217] width 20 height 20
click at [872, 219] on span "Calendar" at bounding box center [869, 217] width 20 height 20
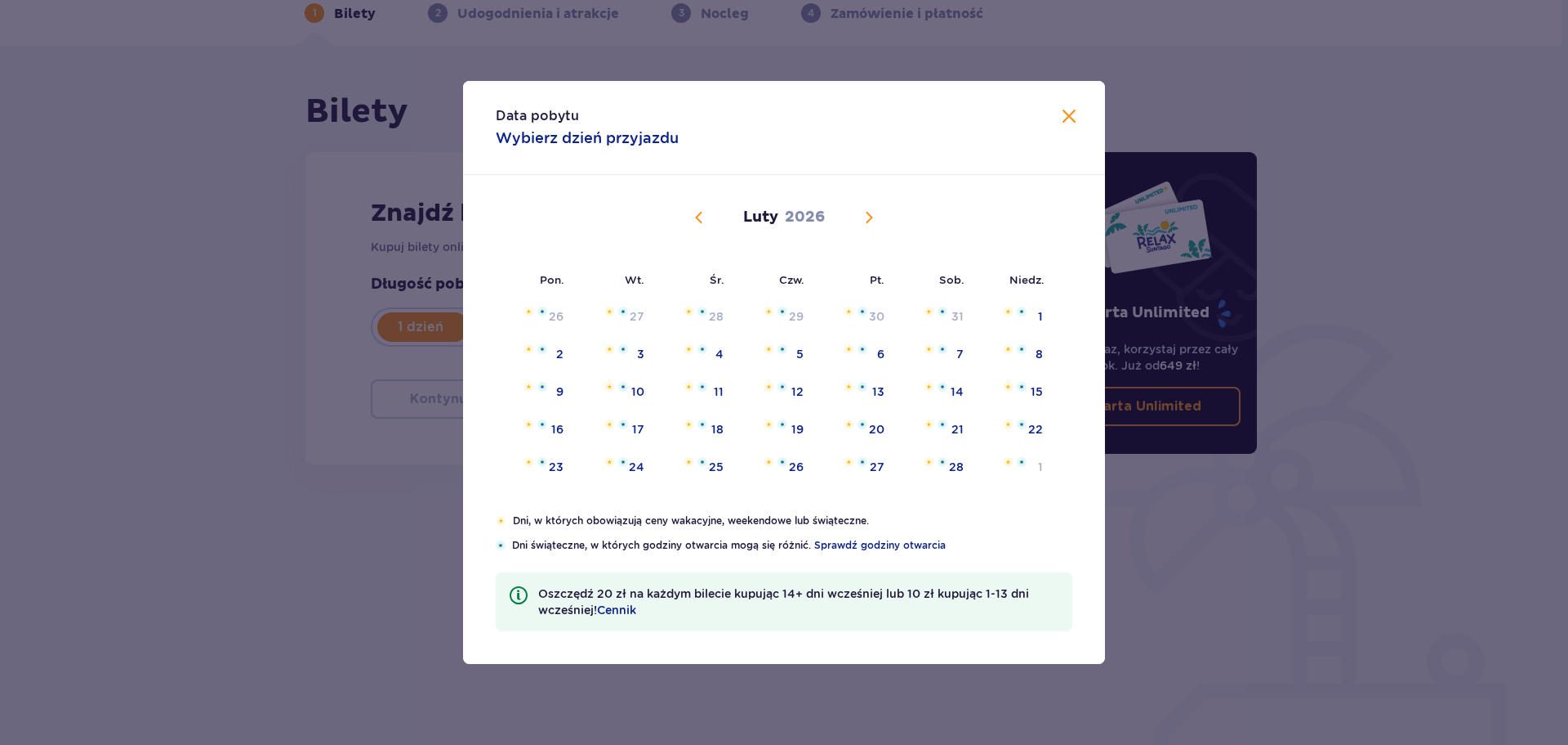
click at [700, 211] on span "Calendar" at bounding box center [699, 217] width 20 height 20
click at [571, 397] on div "10" at bounding box center [535, 392] width 81 height 36
type input "10.11.25"
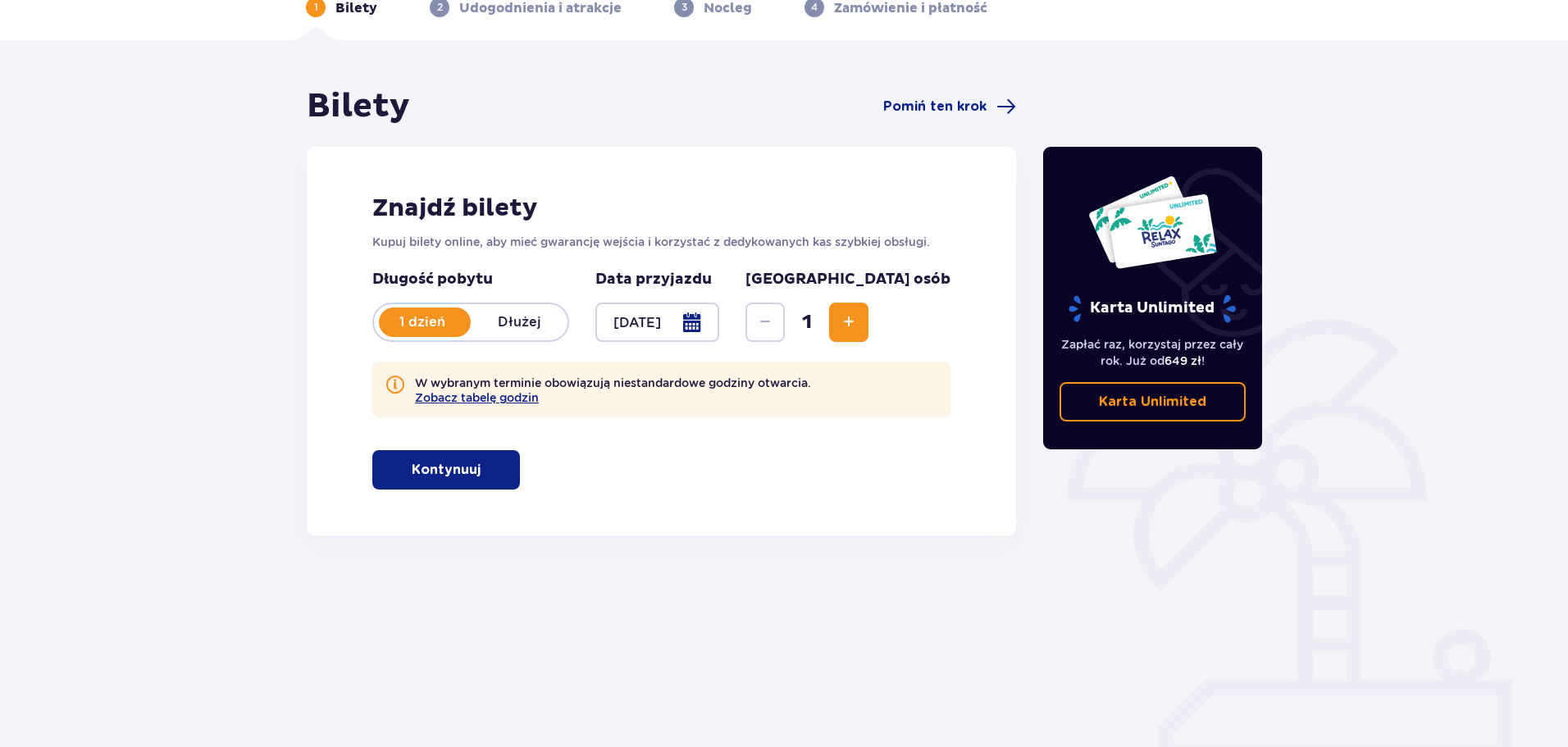
scroll to position [89, 0]
click at [868, 301] on button "Increase" at bounding box center [848, 320] width 39 height 39
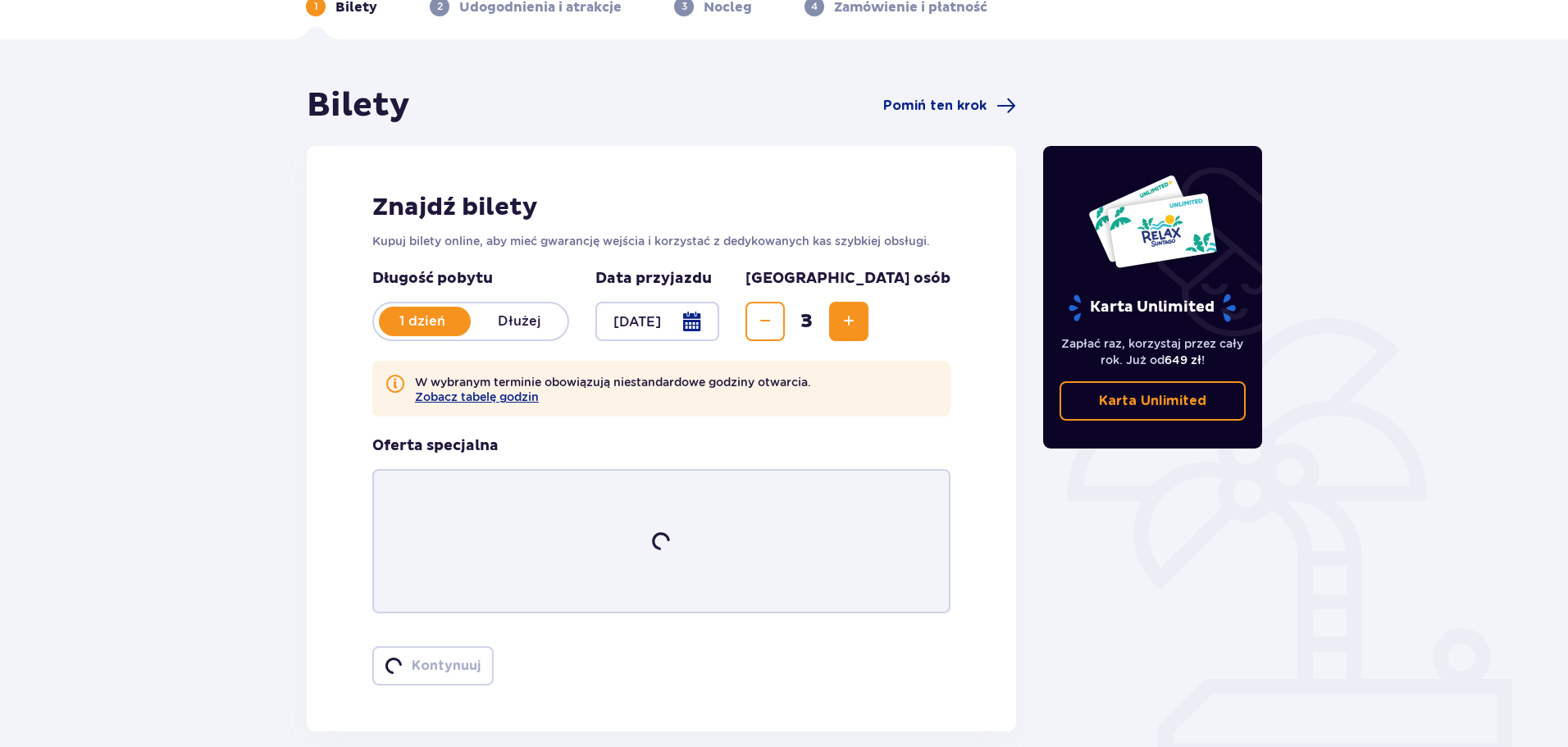
click at [868, 301] on button "Increase" at bounding box center [848, 320] width 39 height 39
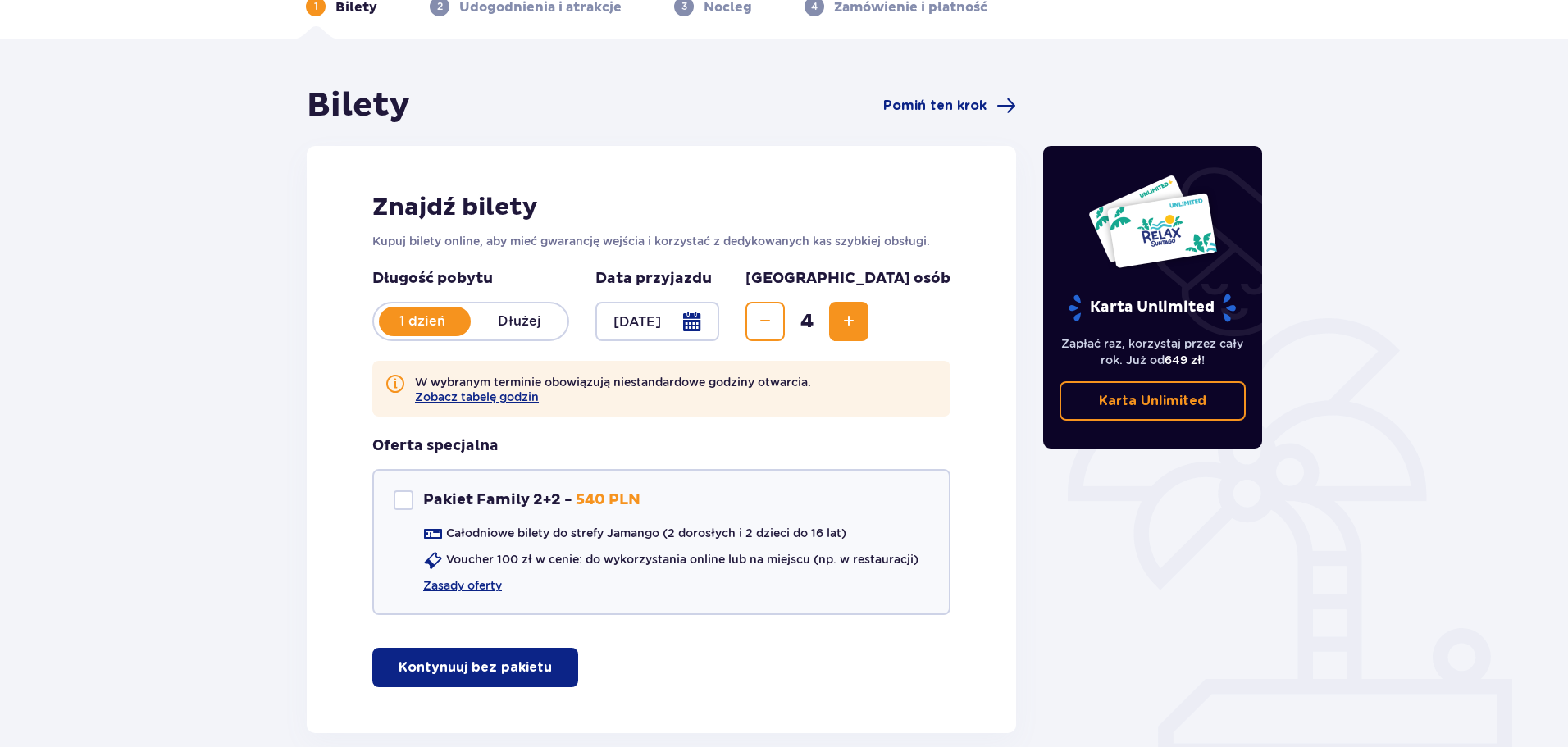
click at [868, 301] on button "Increase" at bounding box center [848, 320] width 39 height 39
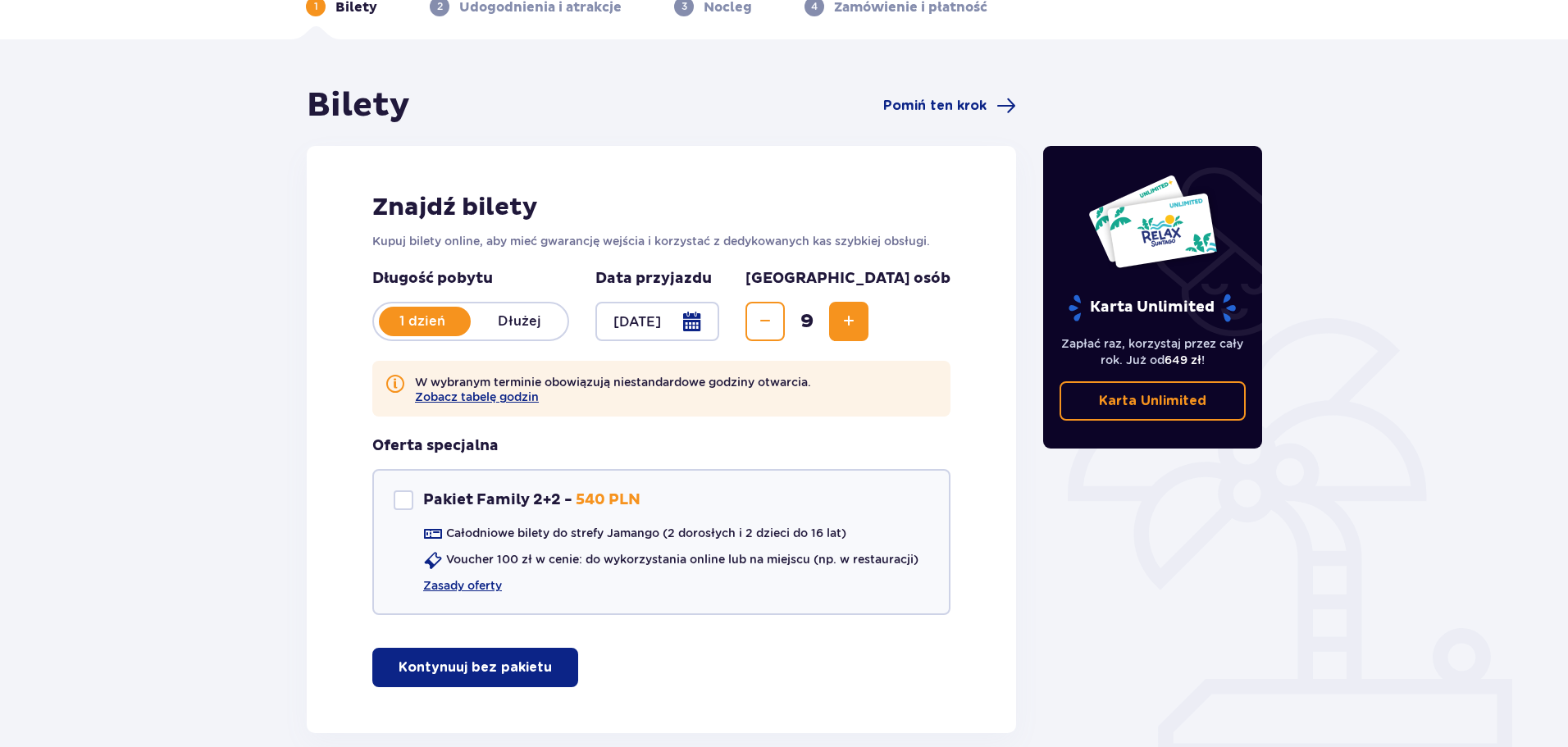
click at [923, 300] on div "Liczba osób 9" at bounding box center [848, 305] width 205 height 72
click at [859, 323] on span "Increase" at bounding box center [848, 321] width 20 height 20
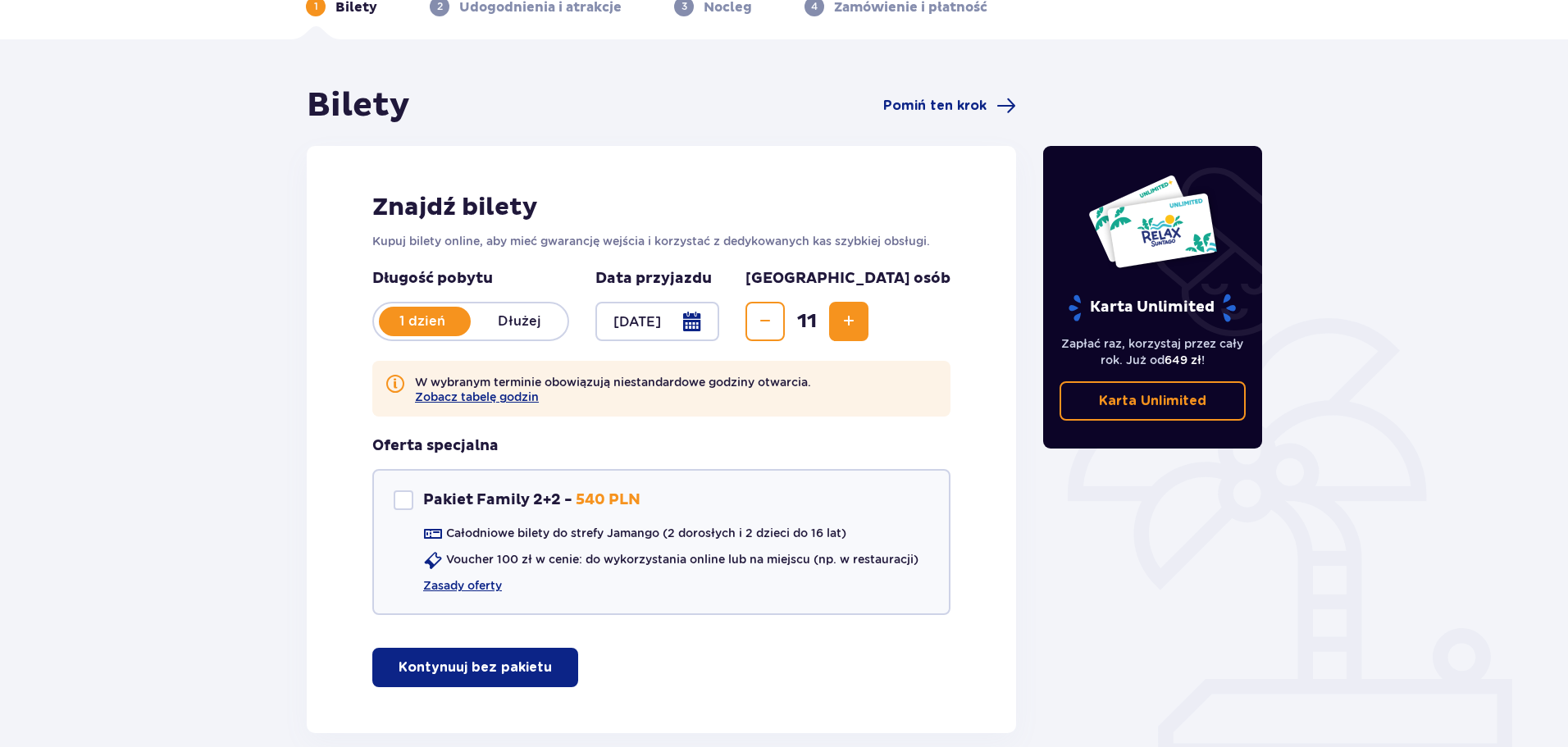
click at [859, 323] on span "Increase" at bounding box center [848, 321] width 20 height 20
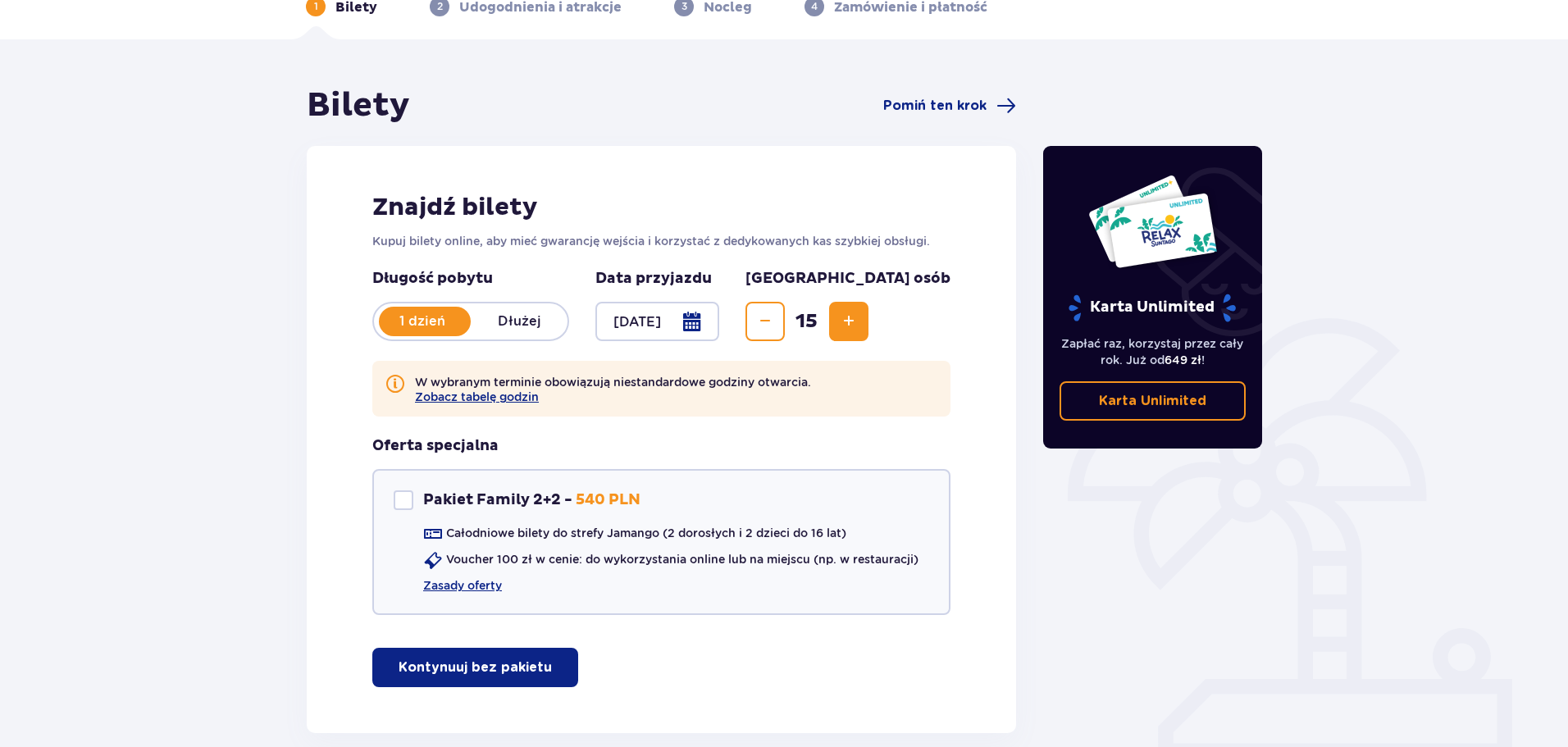
click at [859, 323] on span "Increase" at bounding box center [848, 321] width 20 height 20
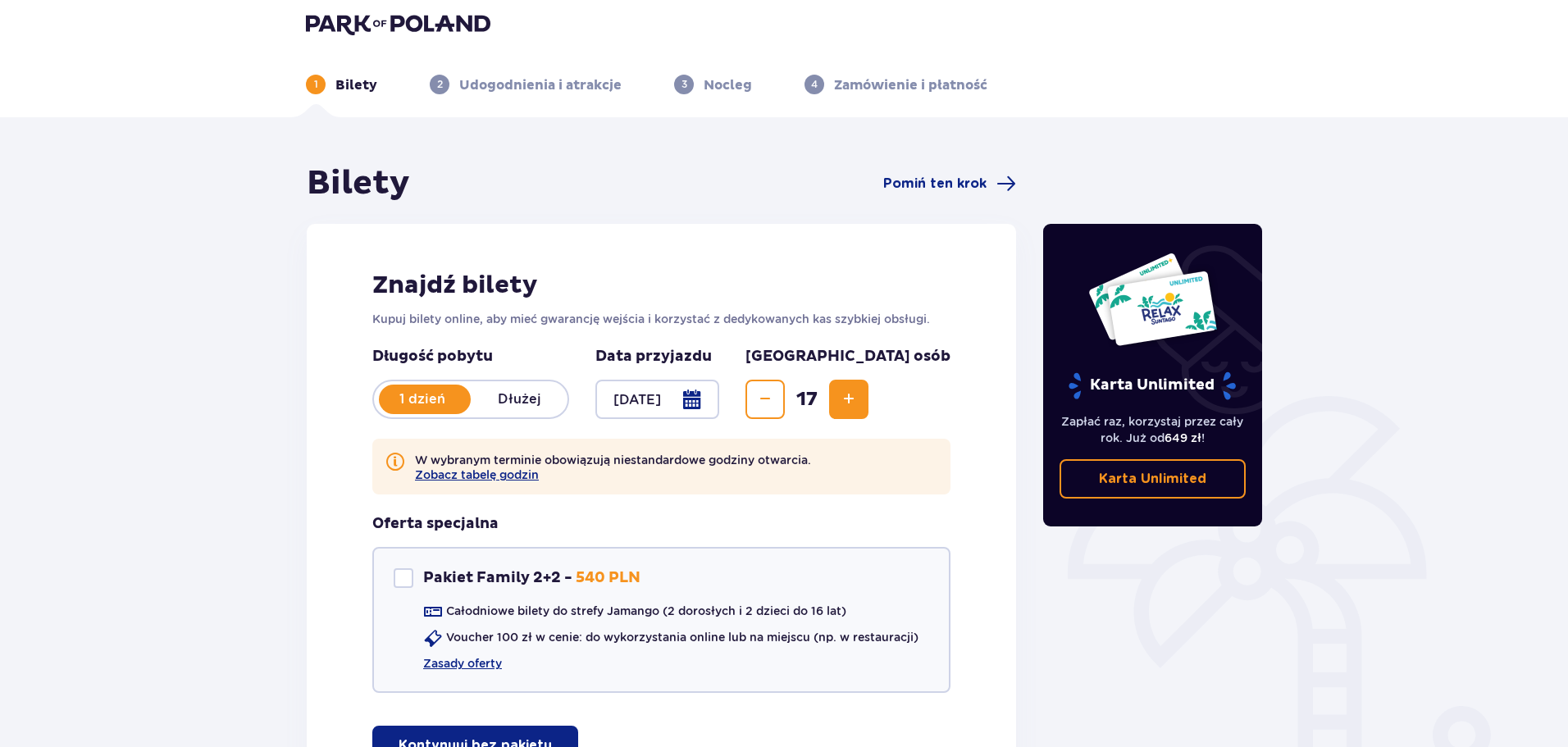
scroll to position [9, 0]
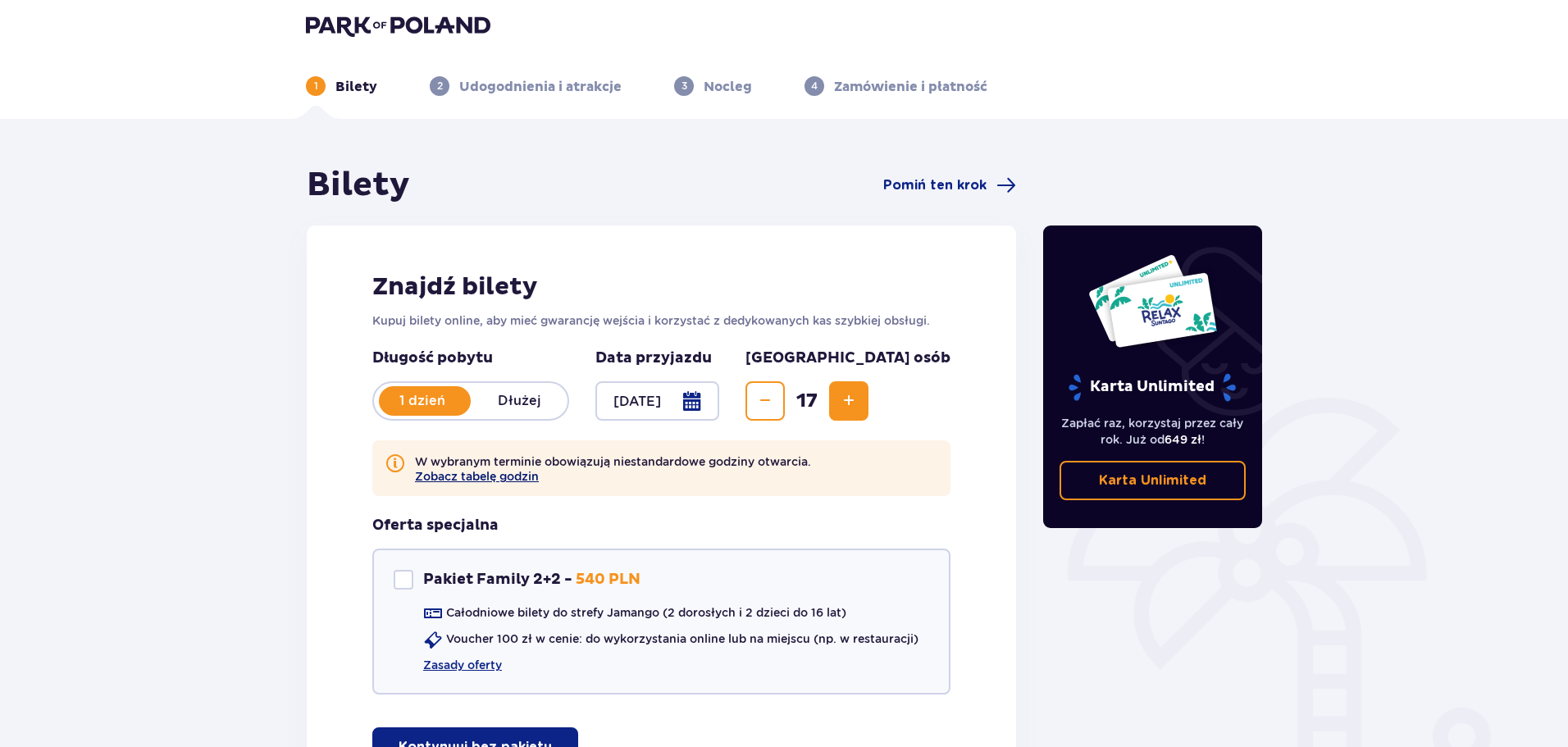
click at [493, 475] on button "Zobacz tabelę godzin" at bounding box center [476, 475] width 124 height 13
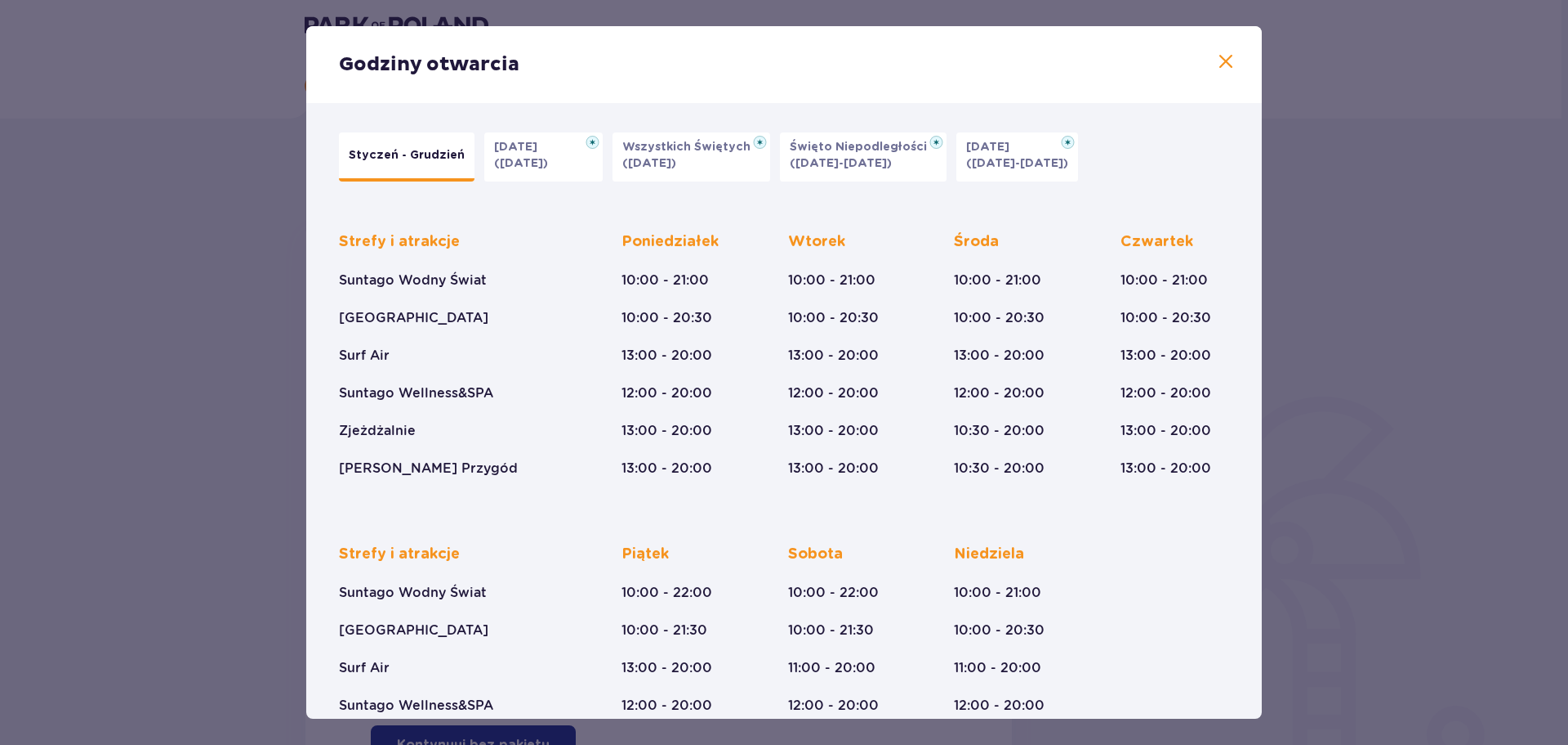
click at [821, 154] on p "Święto Niepodległości" at bounding box center [863, 147] width 147 height 16
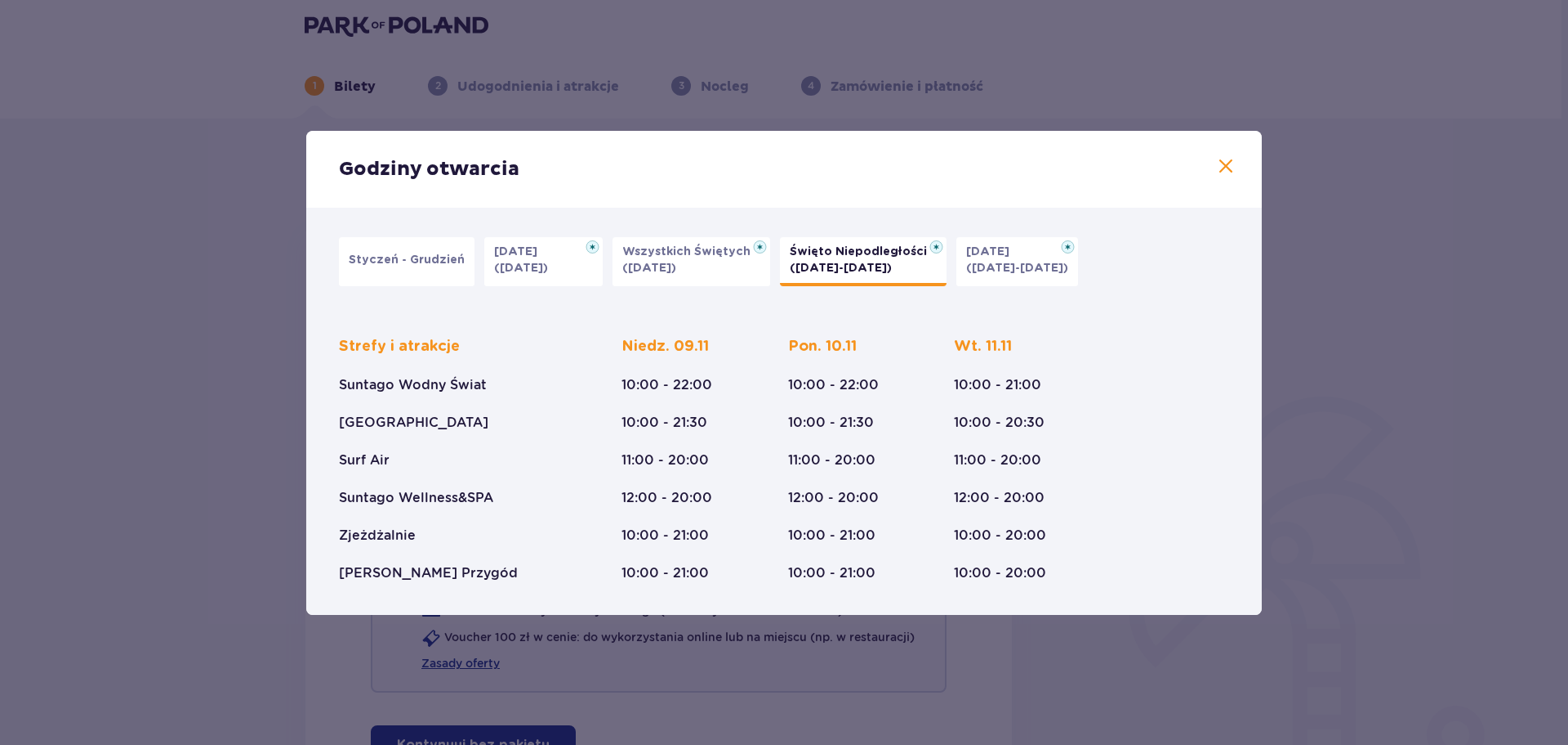
click at [405, 395] on div "Strefy i atrakcje Suntago Wodny Świat Crocodile Island Surf Air Suntago Wellnes…" at bounding box center [452, 459] width 226 height 245
drag, startPoint x: 842, startPoint y: 383, endPoint x: 865, endPoint y: 380, distance: 23.2
click at [865, 380] on p "10:00 - 22:00" at bounding box center [833, 385] width 90 height 18
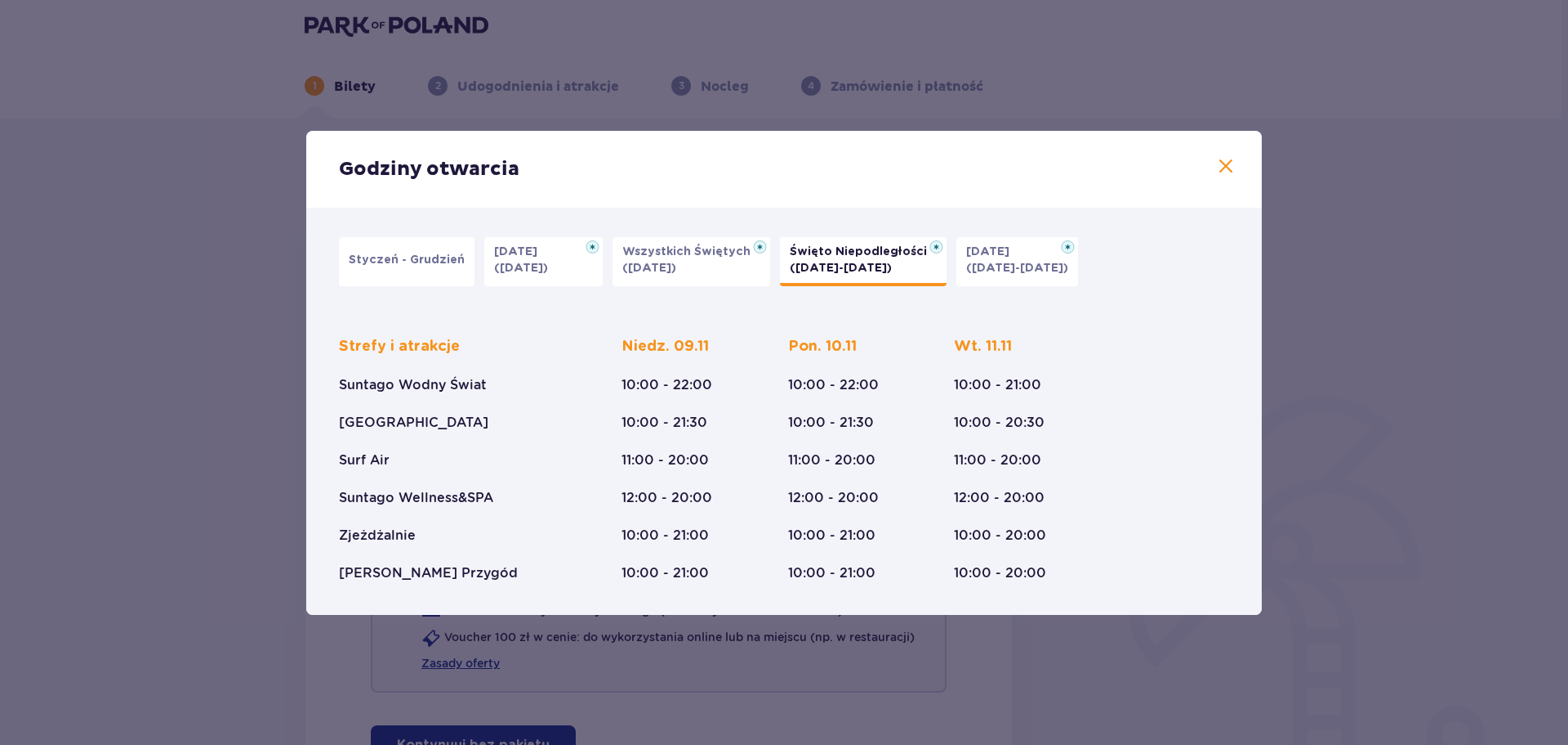
click at [810, 483] on div "Pon. 10.11 10:00 - 22:00 10:00 - 21:30 11:00 - 20:00 12:00 - 20:00 10:00 - 21:0…" at bounding box center [833, 459] width 90 height 245
click at [865, 542] on p "10:00 - 21:00" at bounding box center [831, 535] width 88 height 18
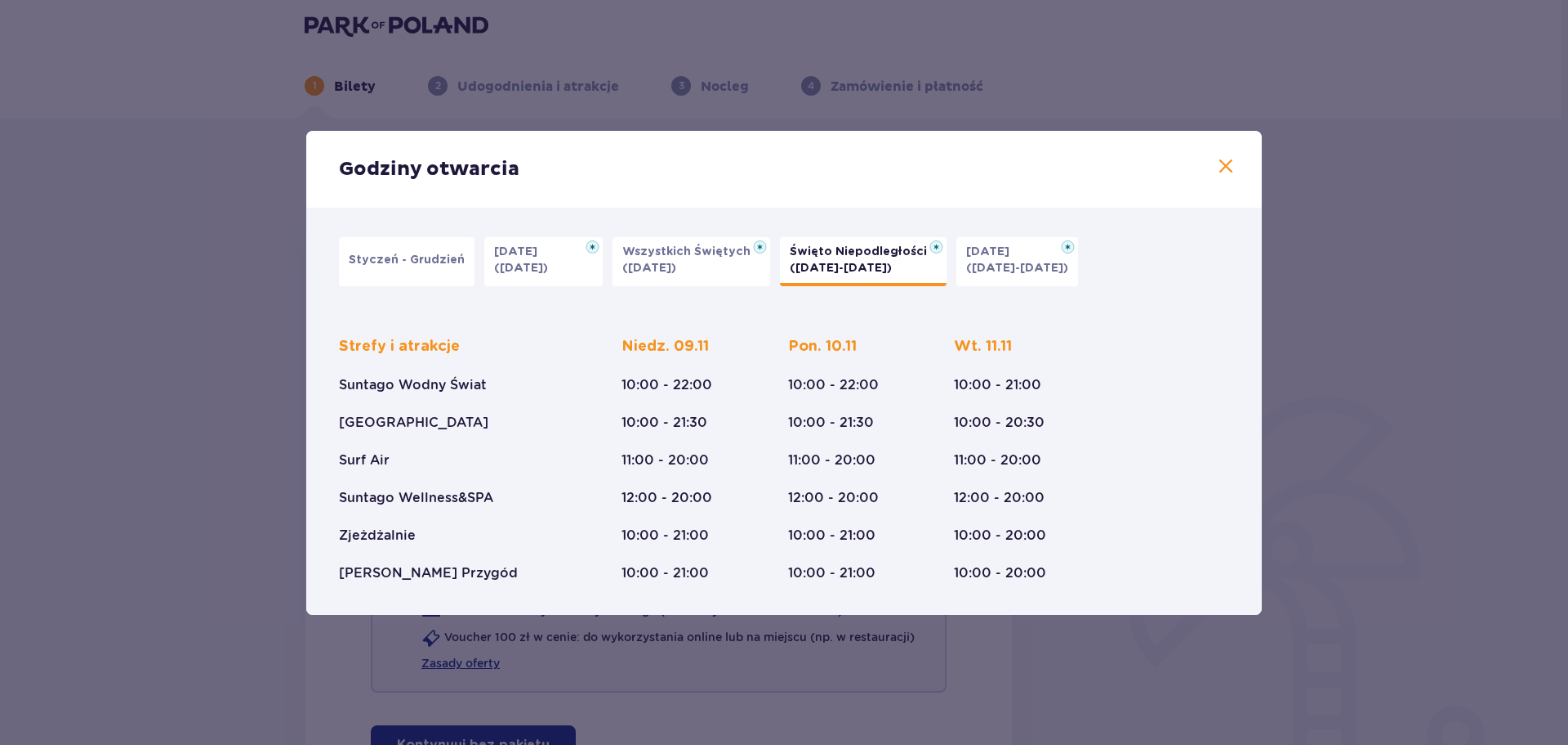
drag, startPoint x: 964, startPoint y: 228, endPoint x: 948, endPoint y: 271, distance: 45.9
click at [963, 230] on div "Styczeń - Grudzień Halloween (31.10.25) Wszystkich Świętych (01.11.25) Święto N…" at bounding box center [784, 411] width 955 height 407
click at [956, 271] on button "Boże Narodzenie (23.12-01.01.26)" at bounding box center [1017, 261] width 121 height 49
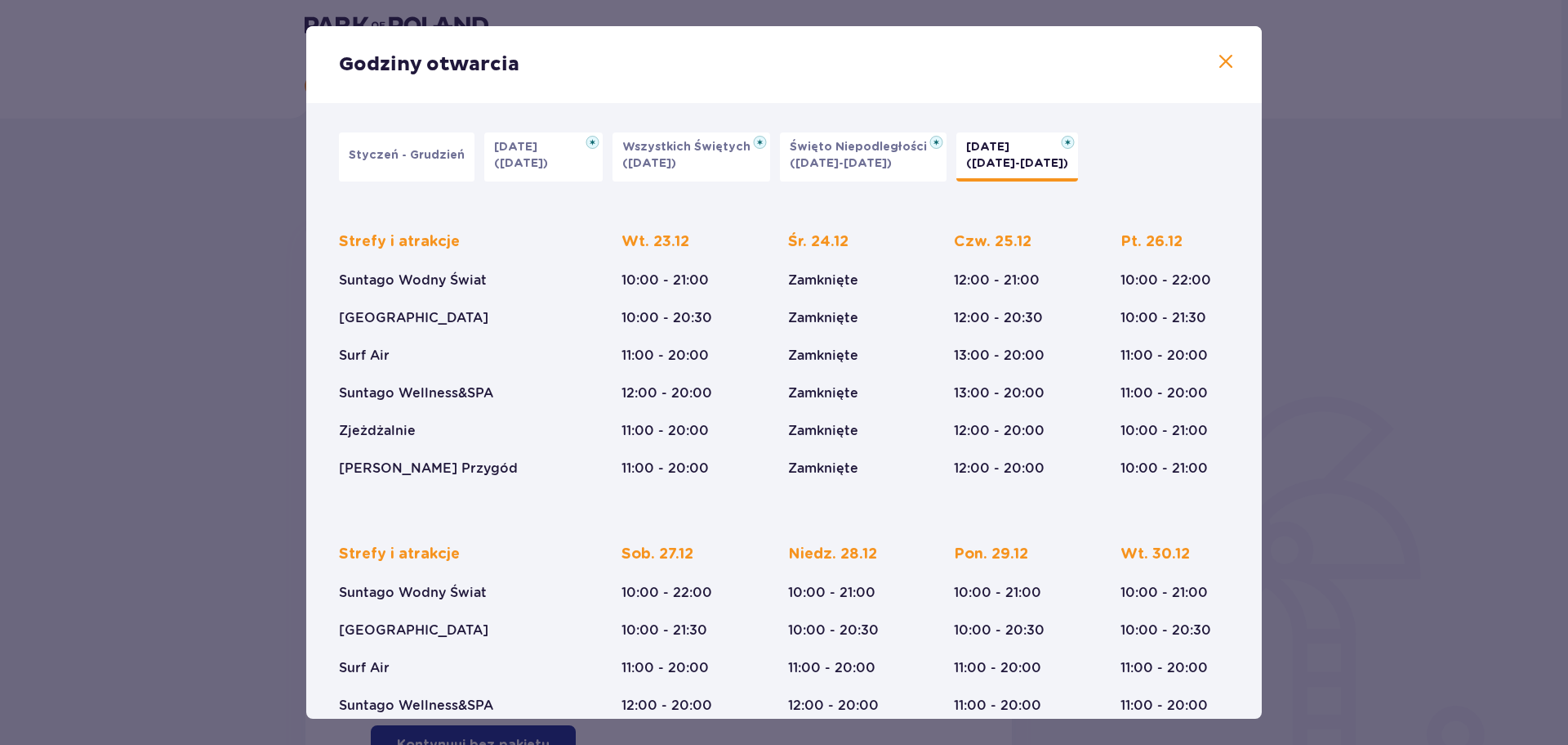
click at [862, 169] on button "Święto Niepodległości (09.11-11.11.25)" at bounding box center [863, 156] width 167 height 49
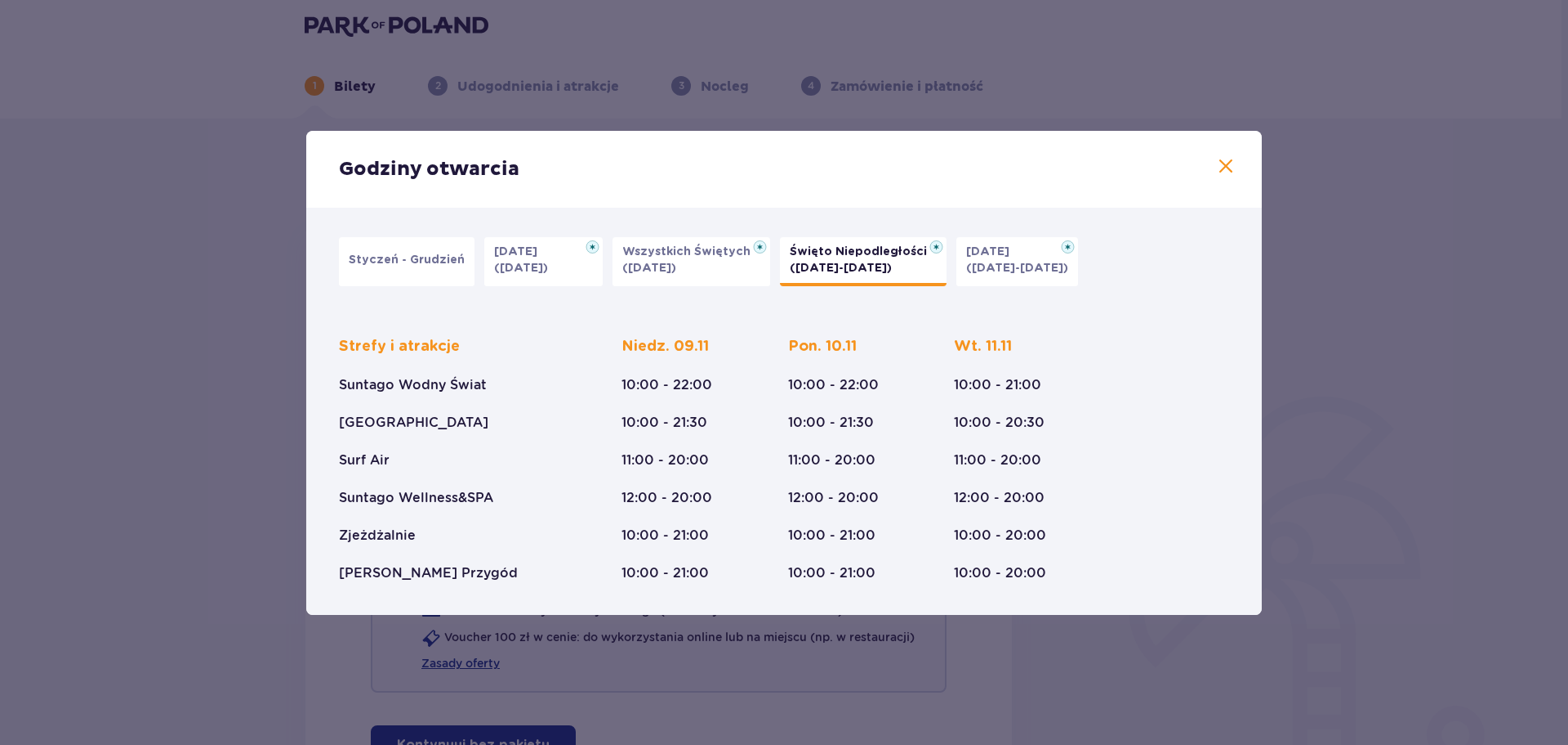
click at [699, 263] on button "Wszystkich Świętych (01.11.25)" at bounding box center [692, 261] width 158 height 49
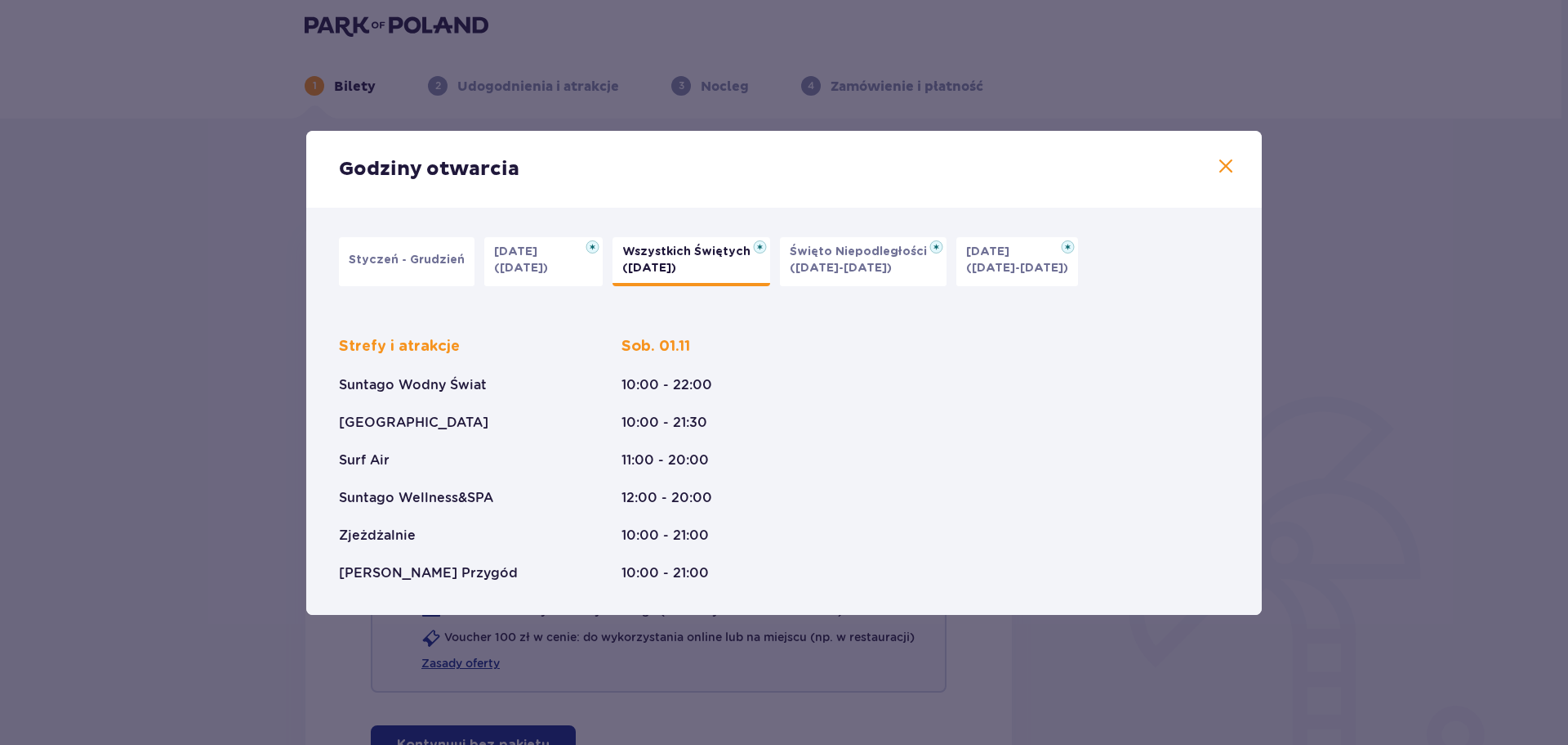
click at [556, 281] on button "Halloween (31.10.25)" at bounding box center [543, 261] width 118 height 49
click at [401, 263] on p "Styczeń - Grudzień" at bounding box center [407, 260] width 116 height 16
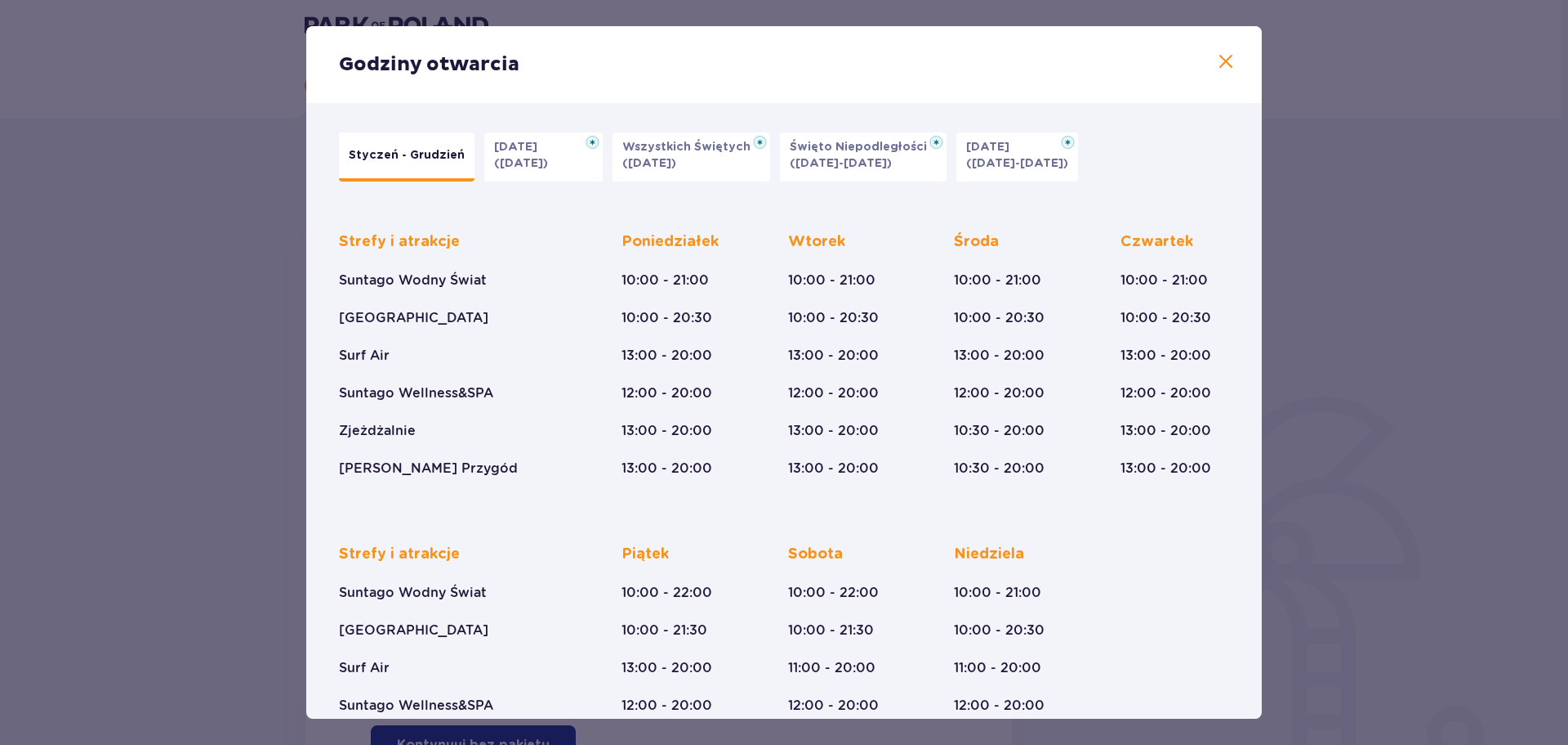
click at [1210, 62] on div "Godziny otwarcia" at bounding box center [784, 64] width 955 height 76
click at [1220, 56] on span at bounding box center [1226, 62] width 20 height 20
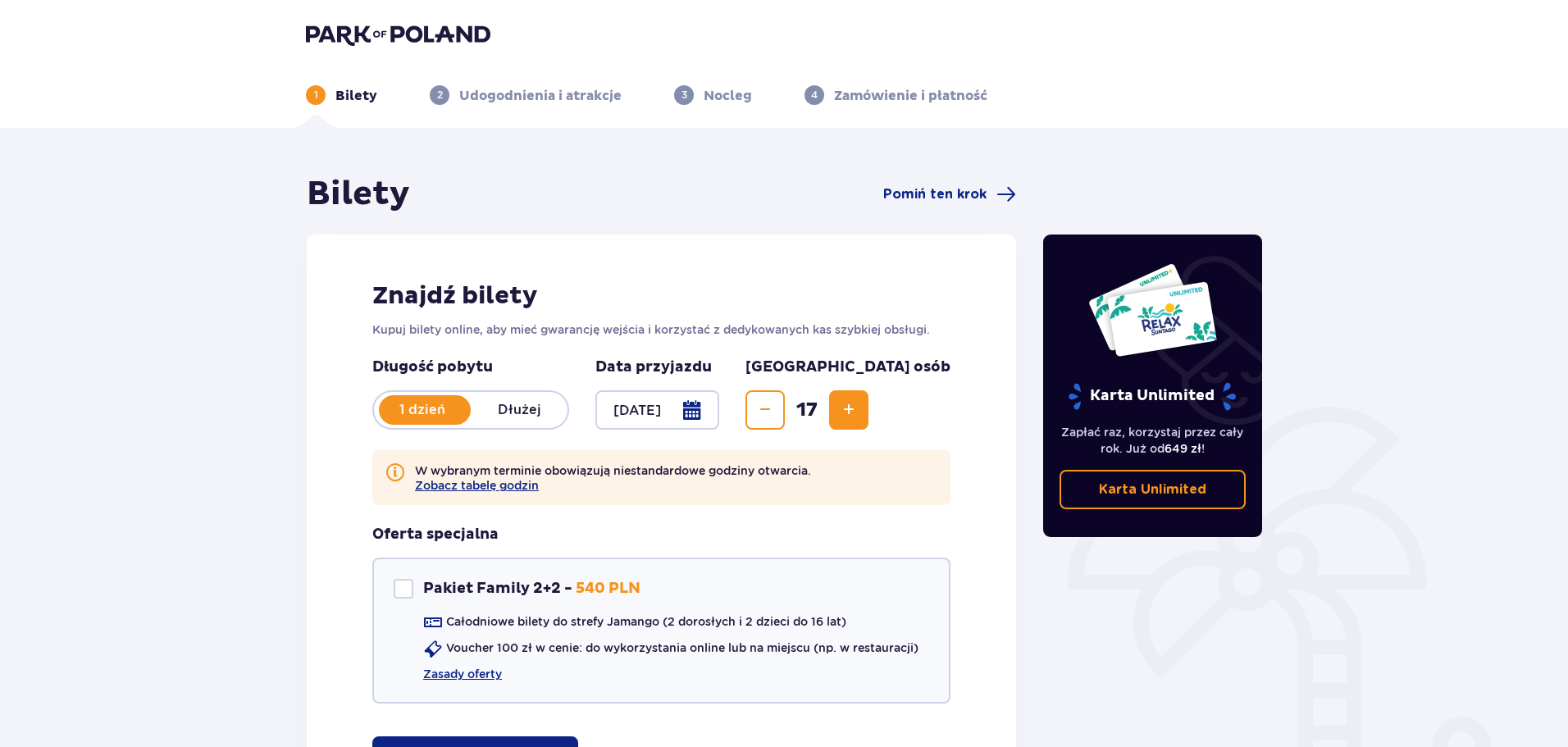
click at [335, 16] on header "1 Bilety 2 Udogodnienia i atrakcje 3 Nocleg 4 Zamówienie i płatność" at bounding box center [784, 64] width 1568 height 128
click at [308, 29] on img at bounding box center [398, 34] width 185 height 23
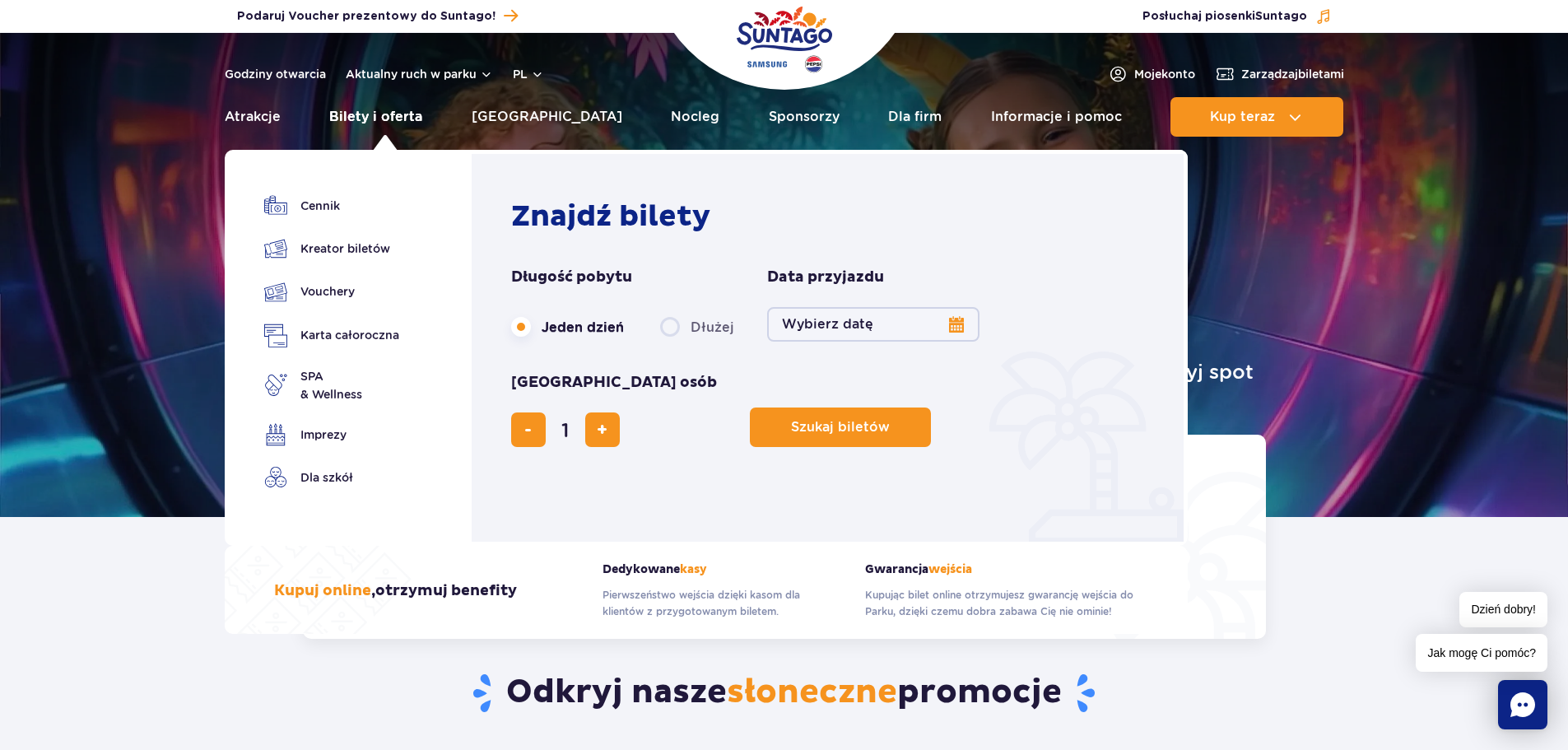
click at [419, 128] on link "Bilety i oferta" at bounding box center [376, 116] width 93 height 39
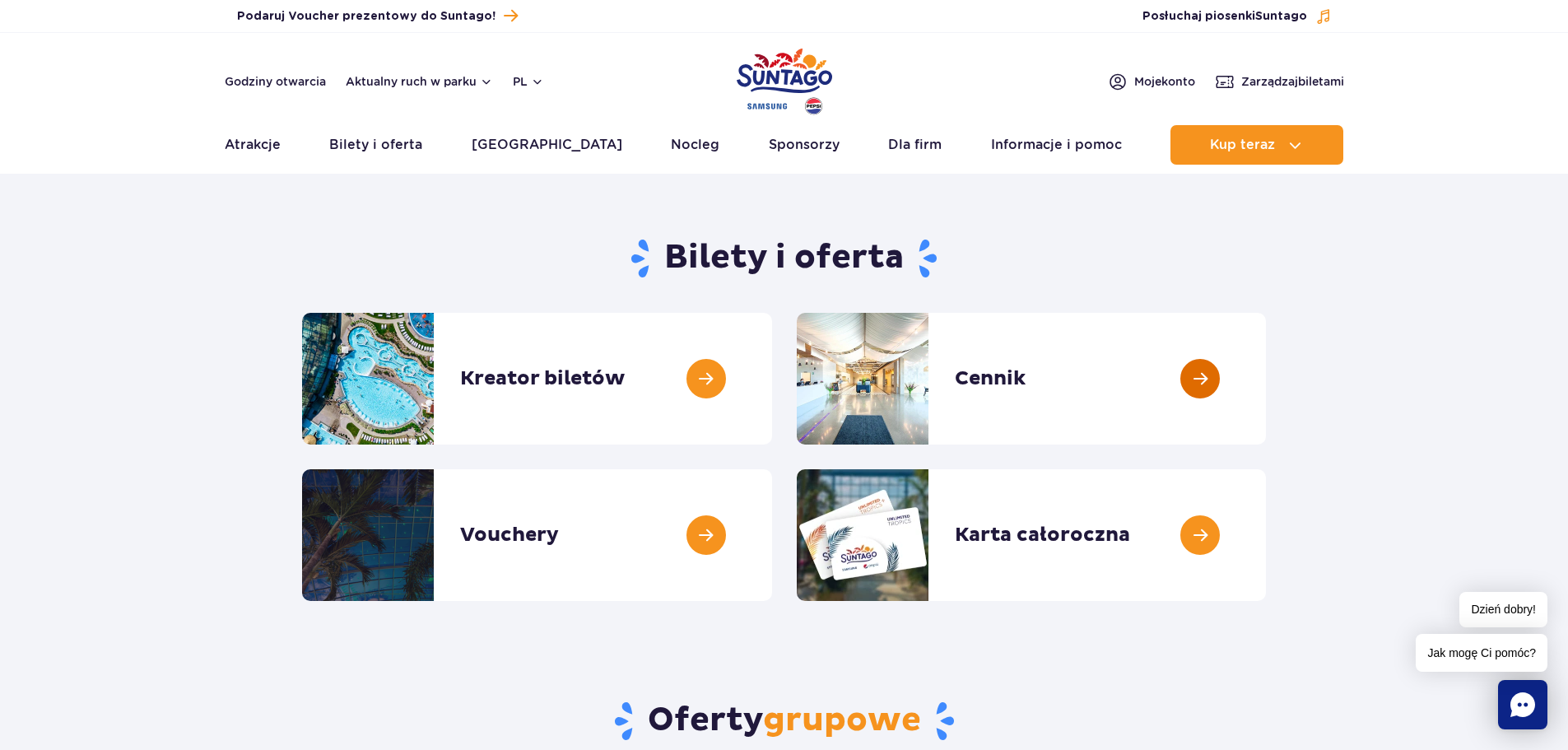
click at [1266, 410] on link at bounding box center [1266, 378] width 0 height 132
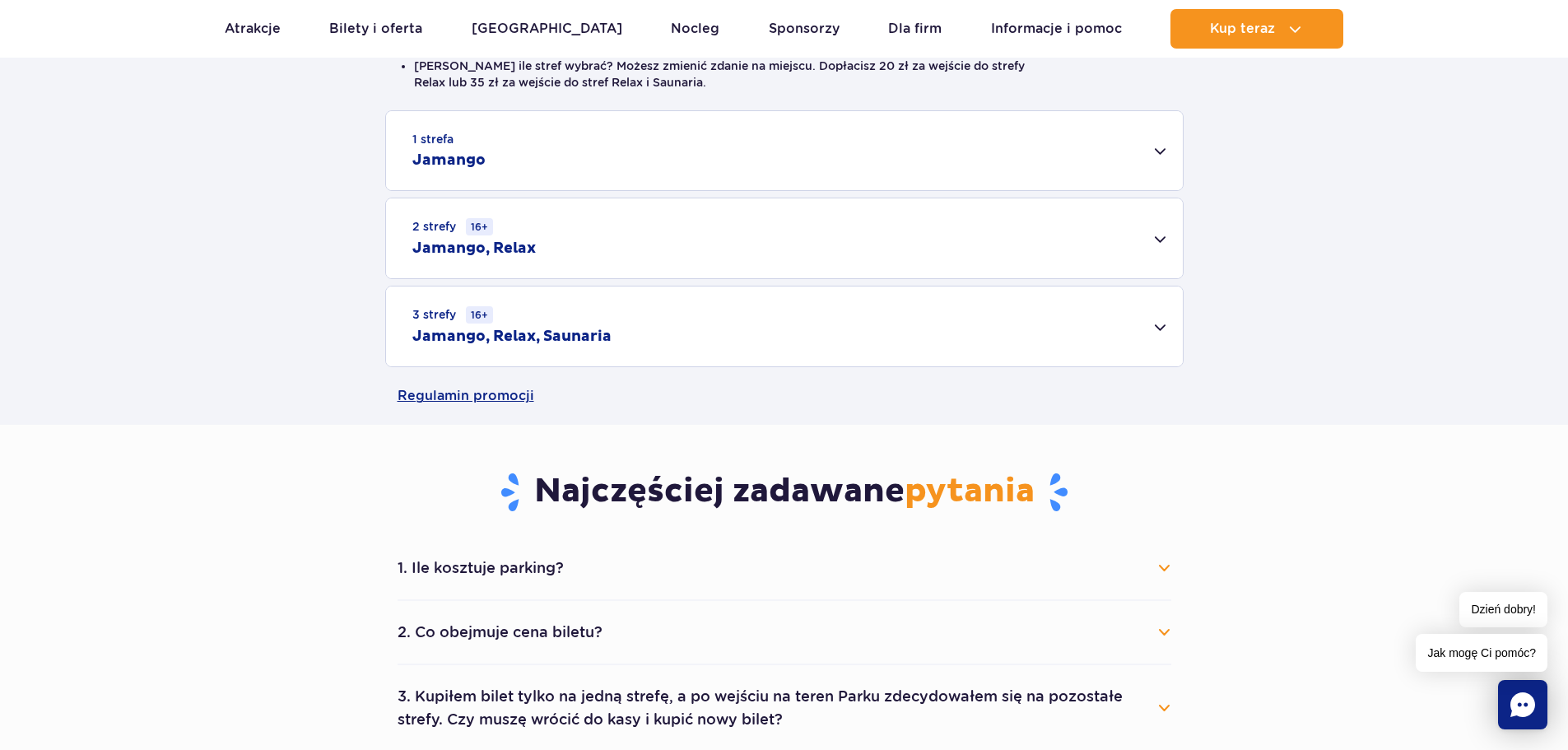
scroll to position [494, 0]
